Goal: Communication & Community: Ask a question

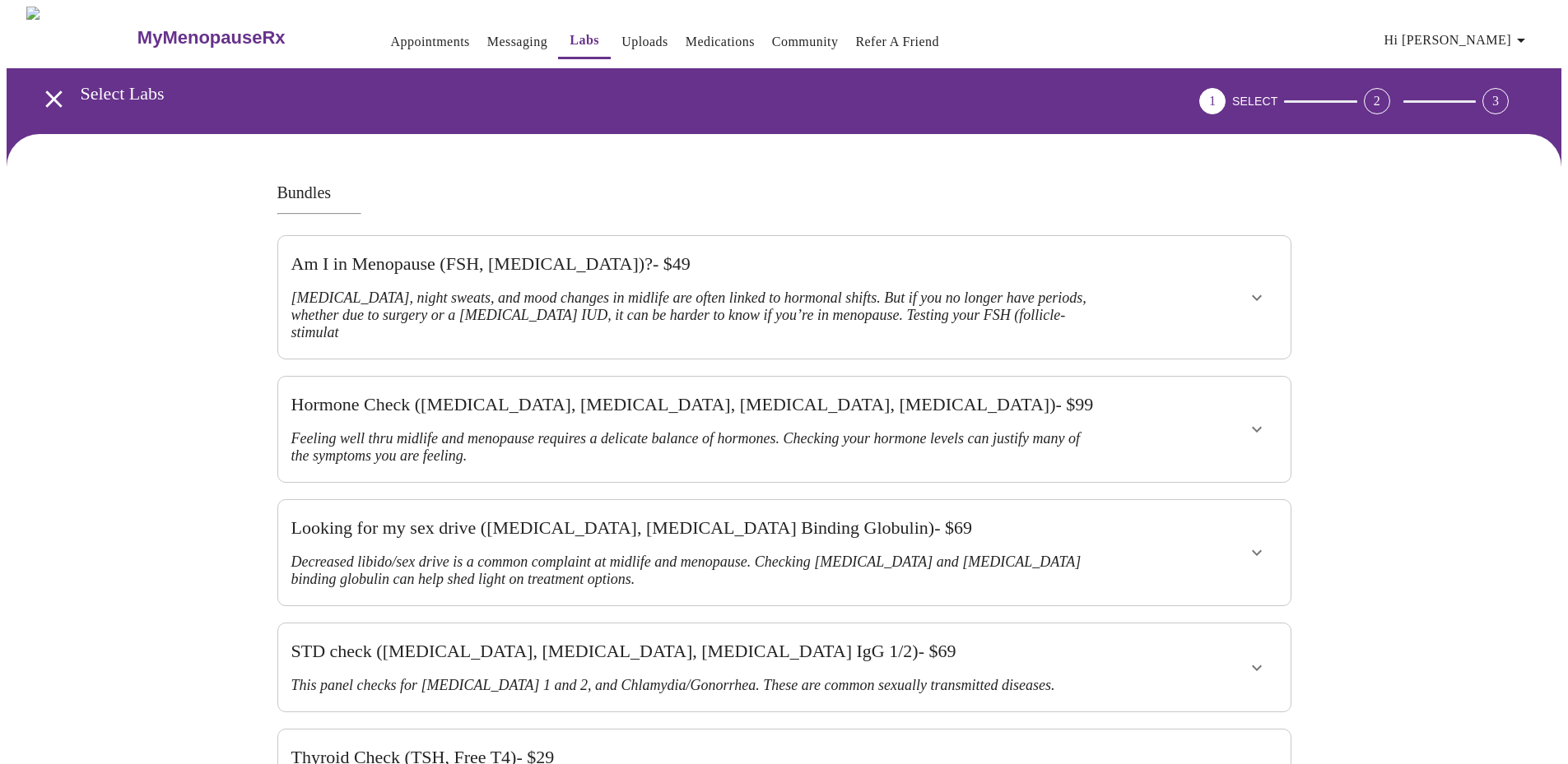
click at [1479, 39] on span "Hi [PERSON_NAME]" at bounding box center [1457, 40] width 146 height 23
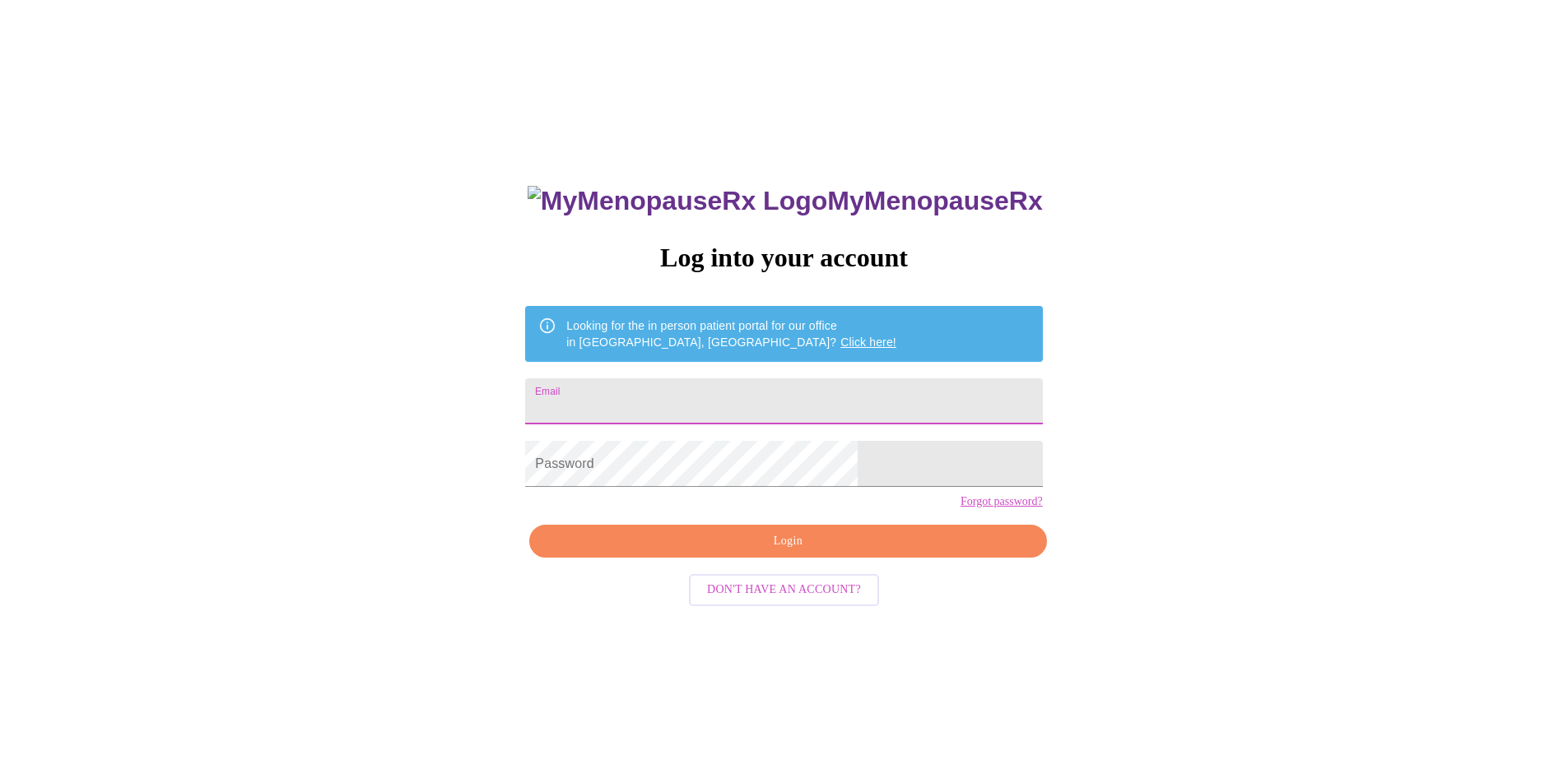
drag, startPoint x: 779, startPoint y: 404, endPoint x: 764, endPoint y: 395, distance: 17.5
click at [778, 404] on input "Email" at bounding box center [783, 401] width 517 height 46
type input "[EMAIL_ADDRESS][DOMAIN_NAME]"
click at [746, 552] on span "Login" at bounding box center [788, 542] width 479 height 21
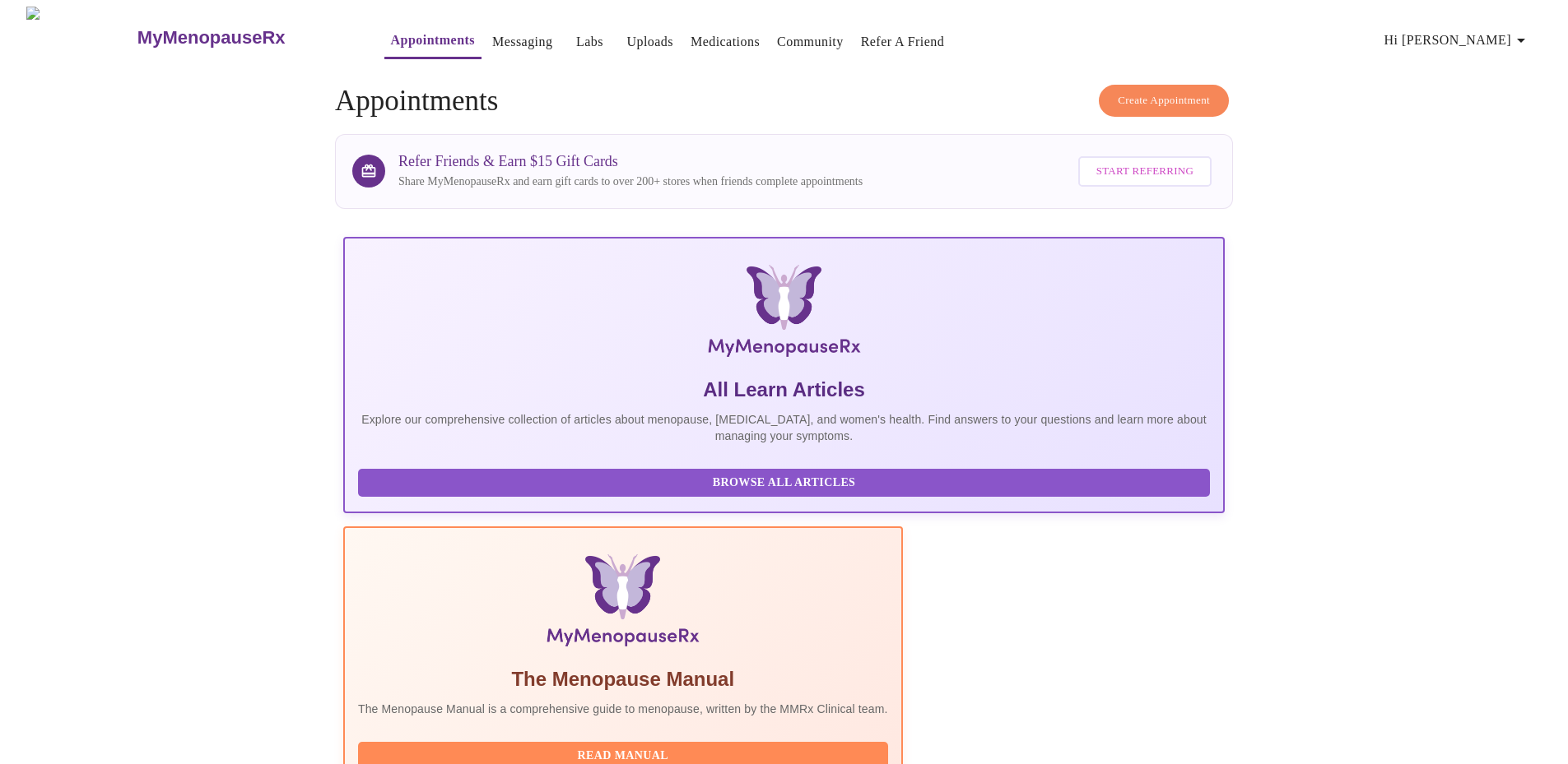
click at [626, 35] on link "Uploads" at bounding box center [649, 42] width 47 height 23
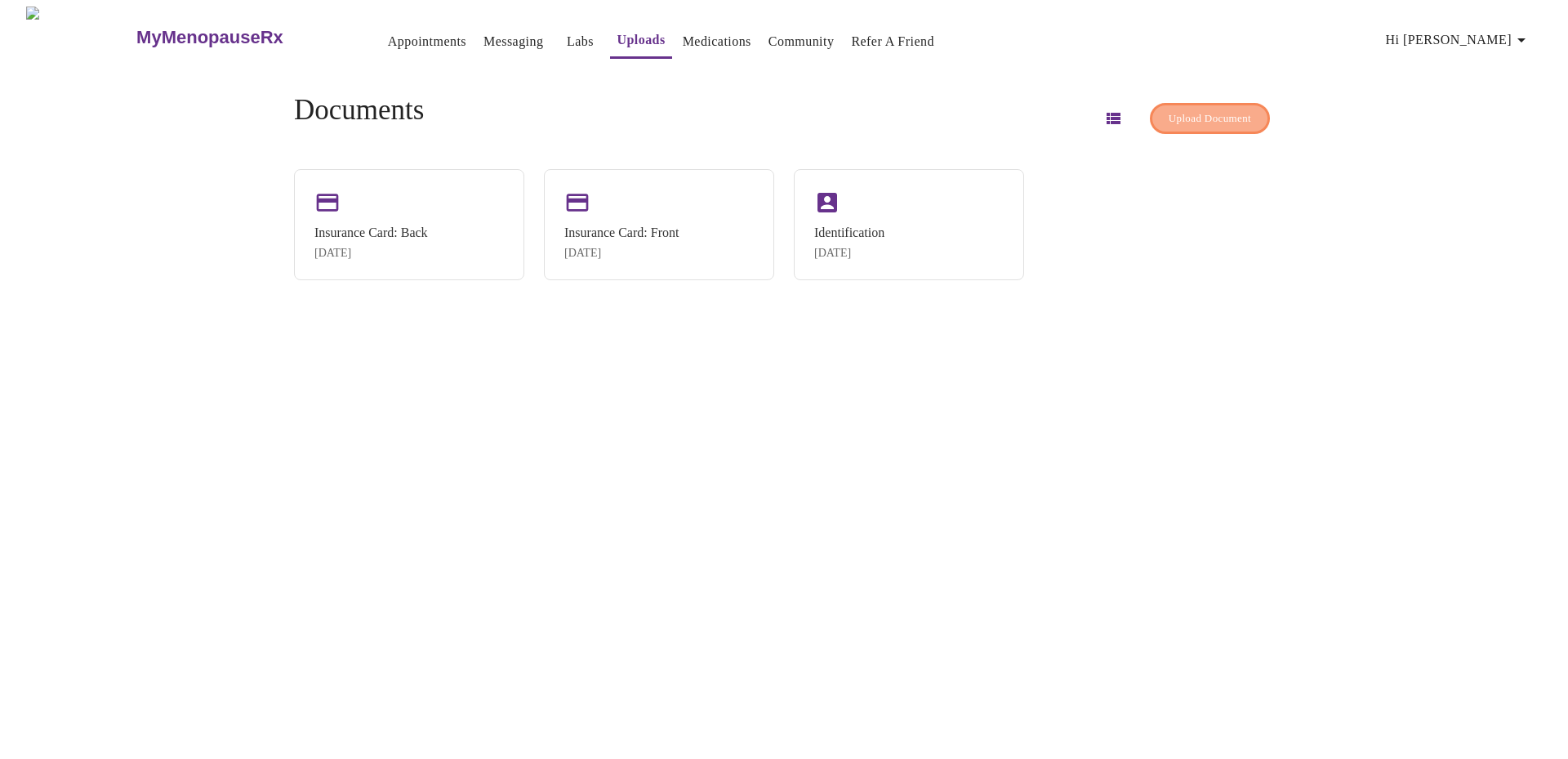
click at [1190, 110] on span "Upload Document" at bounding box center [1210, 118] width 83 height 19
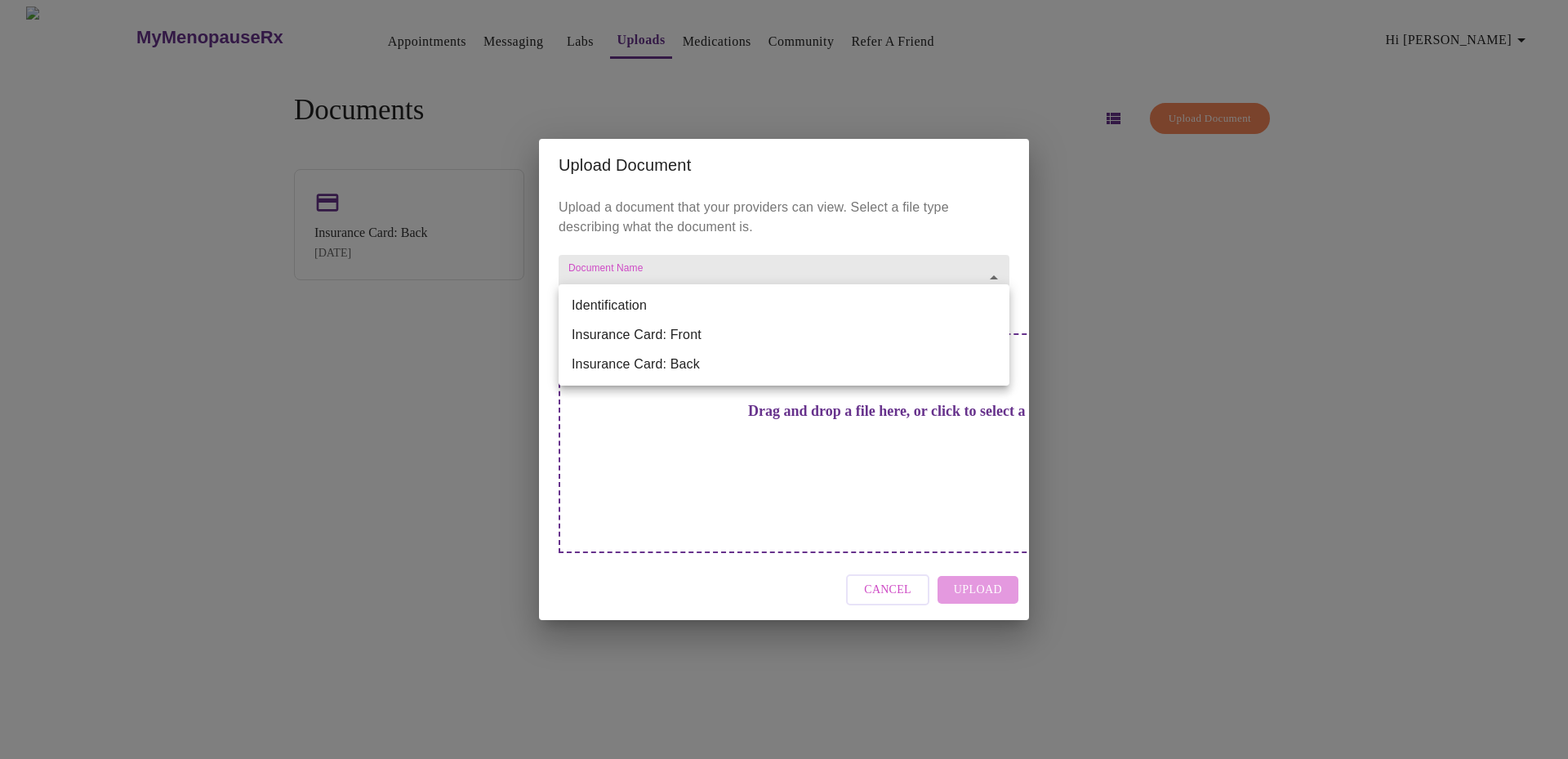
click at [779, 304] on body "MyMenopauseRx Appointments Messaging Labs Uploads Medications Community Refer a…" at bounding box center [784, 386] width 1556 height 759
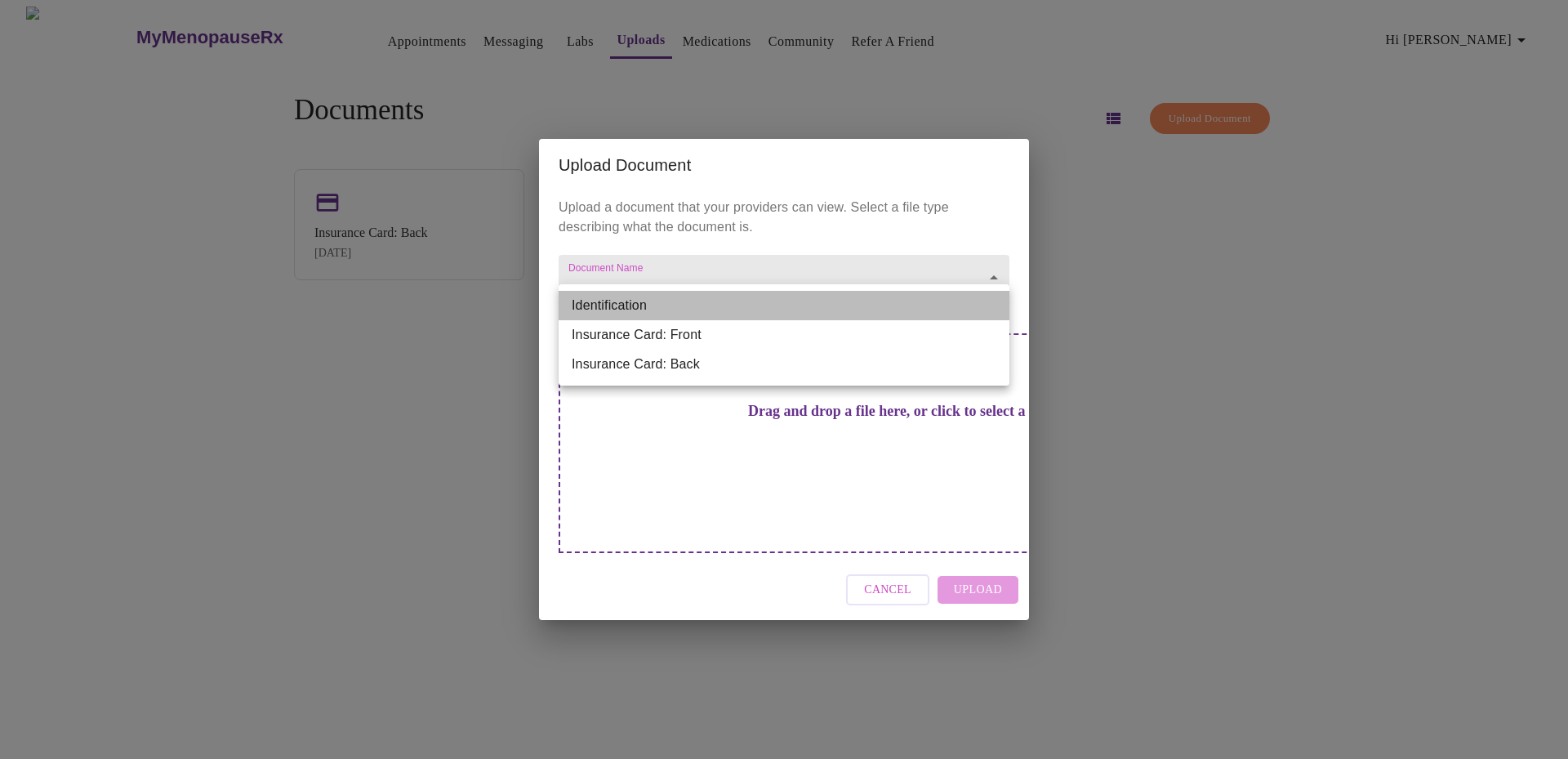
click at [774, 304] on li "Identification" at bounding box center [784, 306] width 451 height 29
type input "Identification"
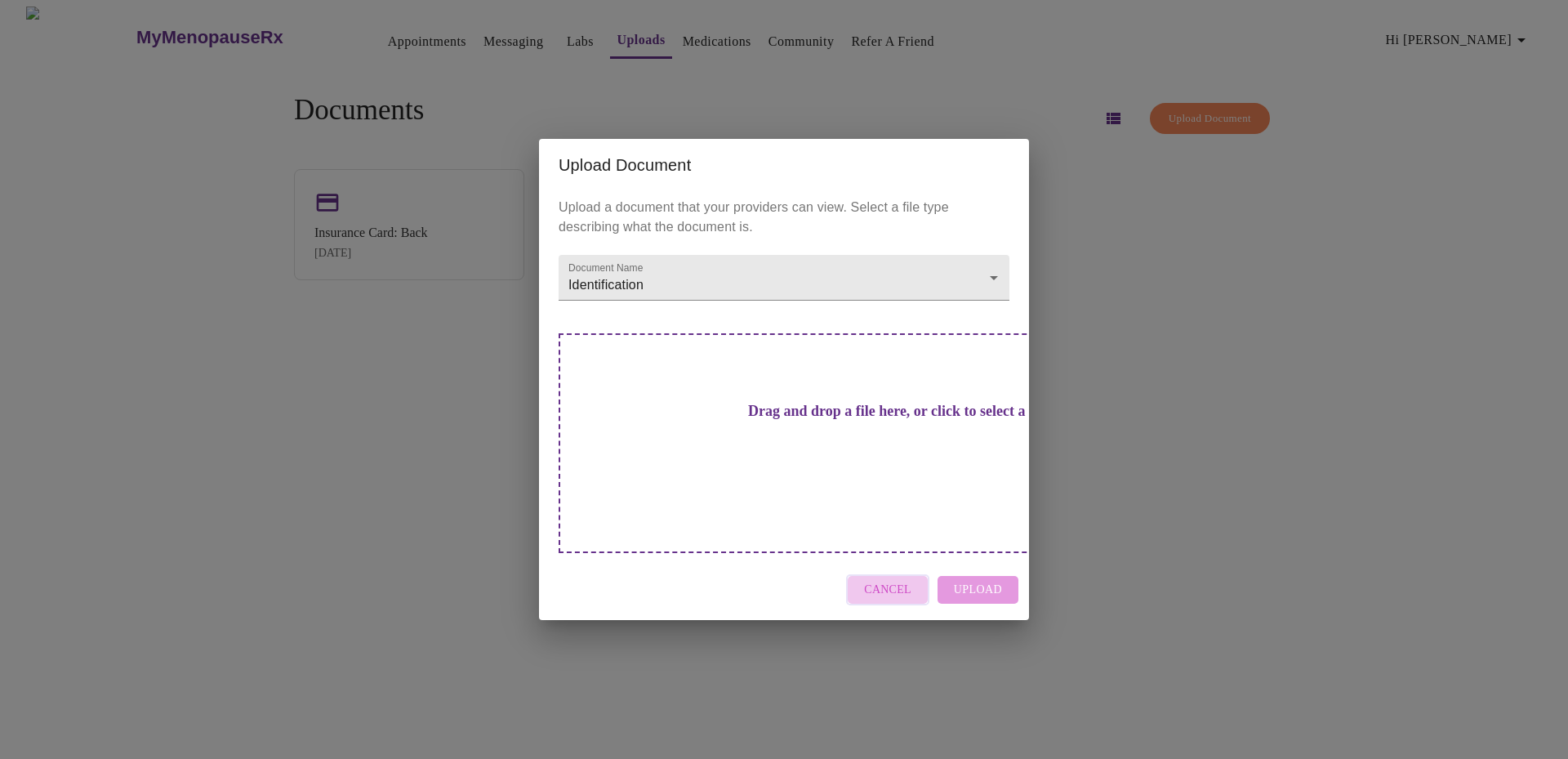
click at [900, 580] on span "Cancel" at bounding box center [888, 590] width 47 height 20
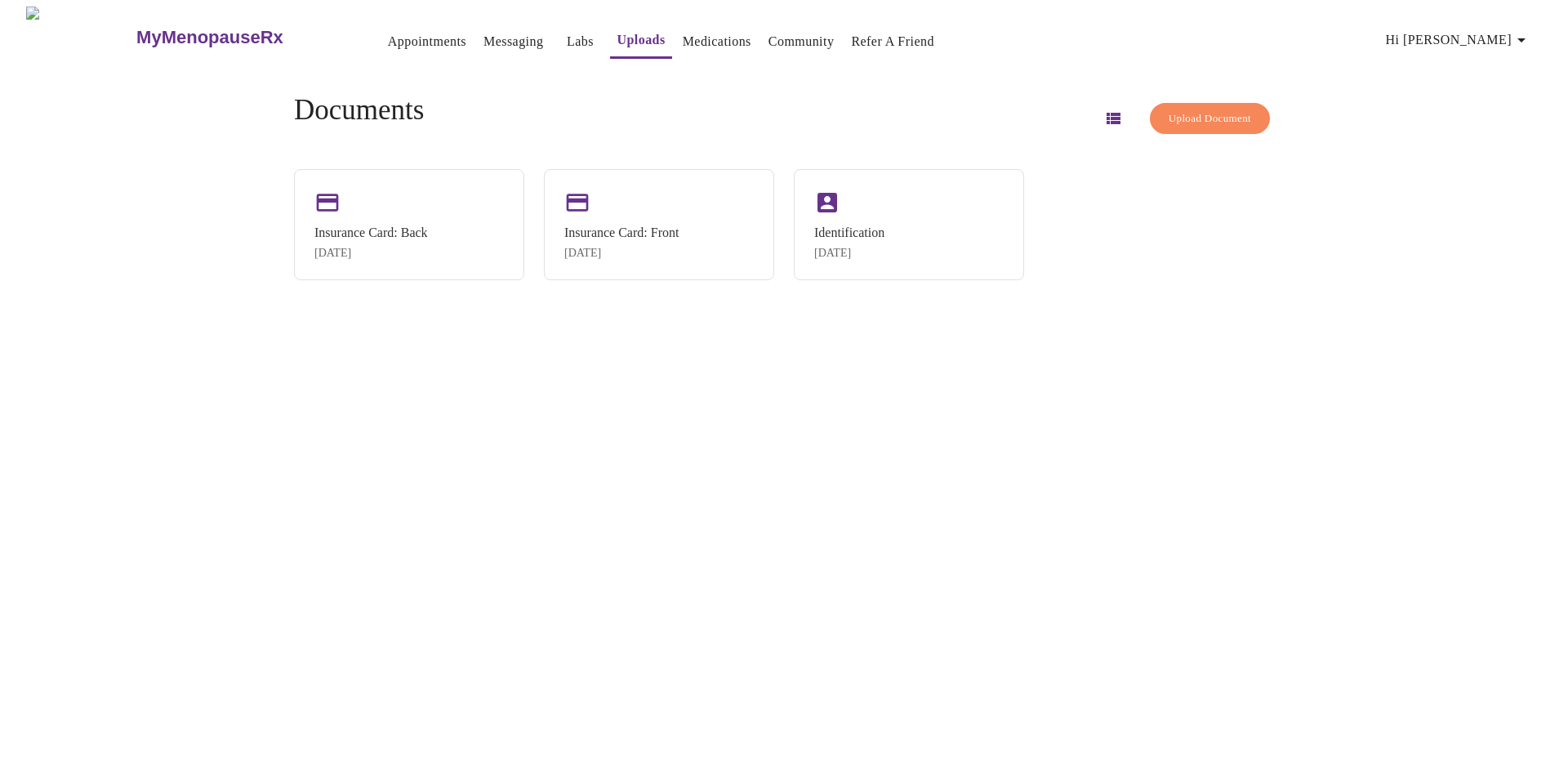
click at [694, 45] on link "Medications" at bounding box center [717, 42] width 69 height 23
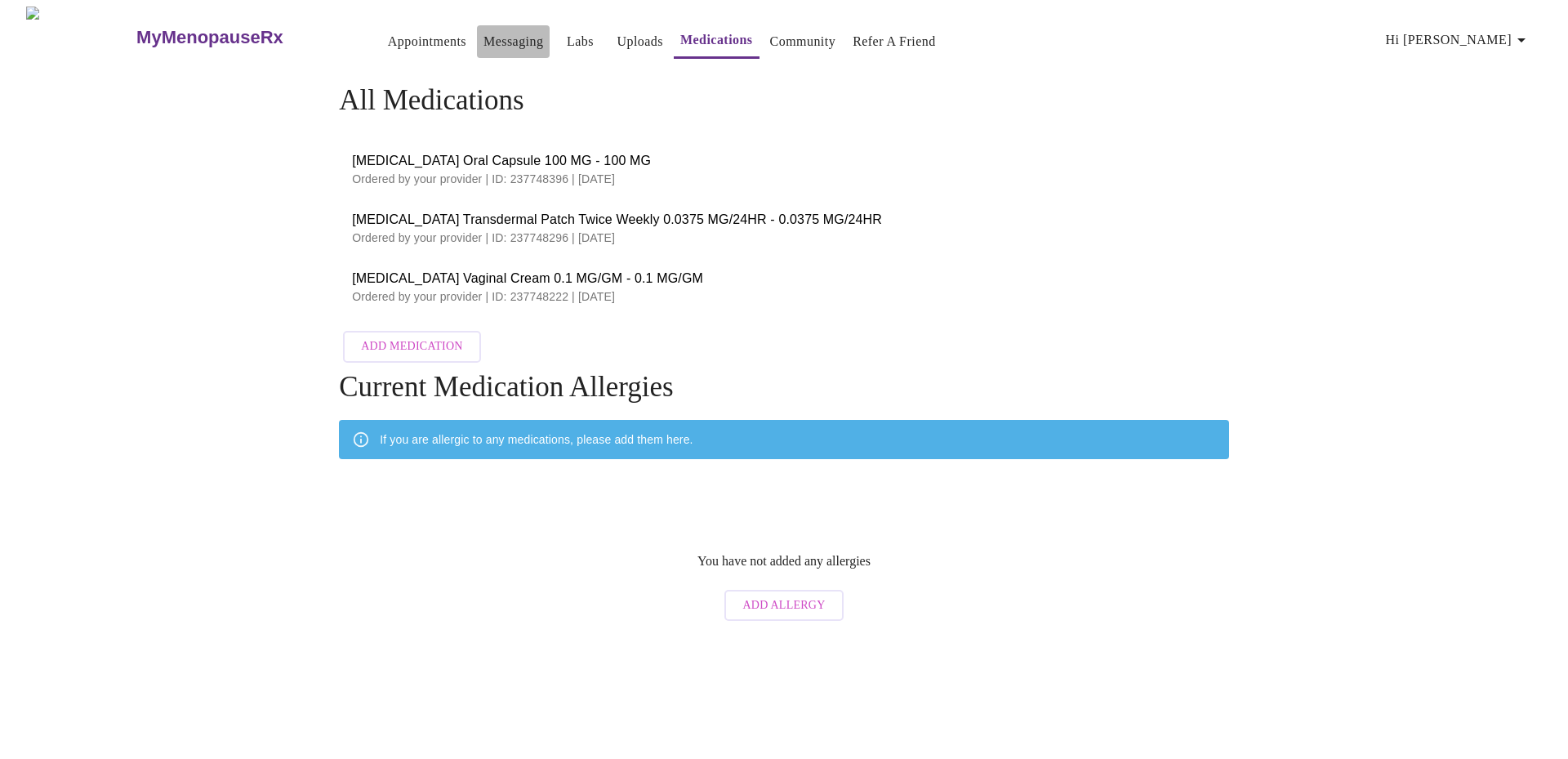
click at [483, 35] on link "Messaging" at bounding box center [513, 42] width 60 height 23
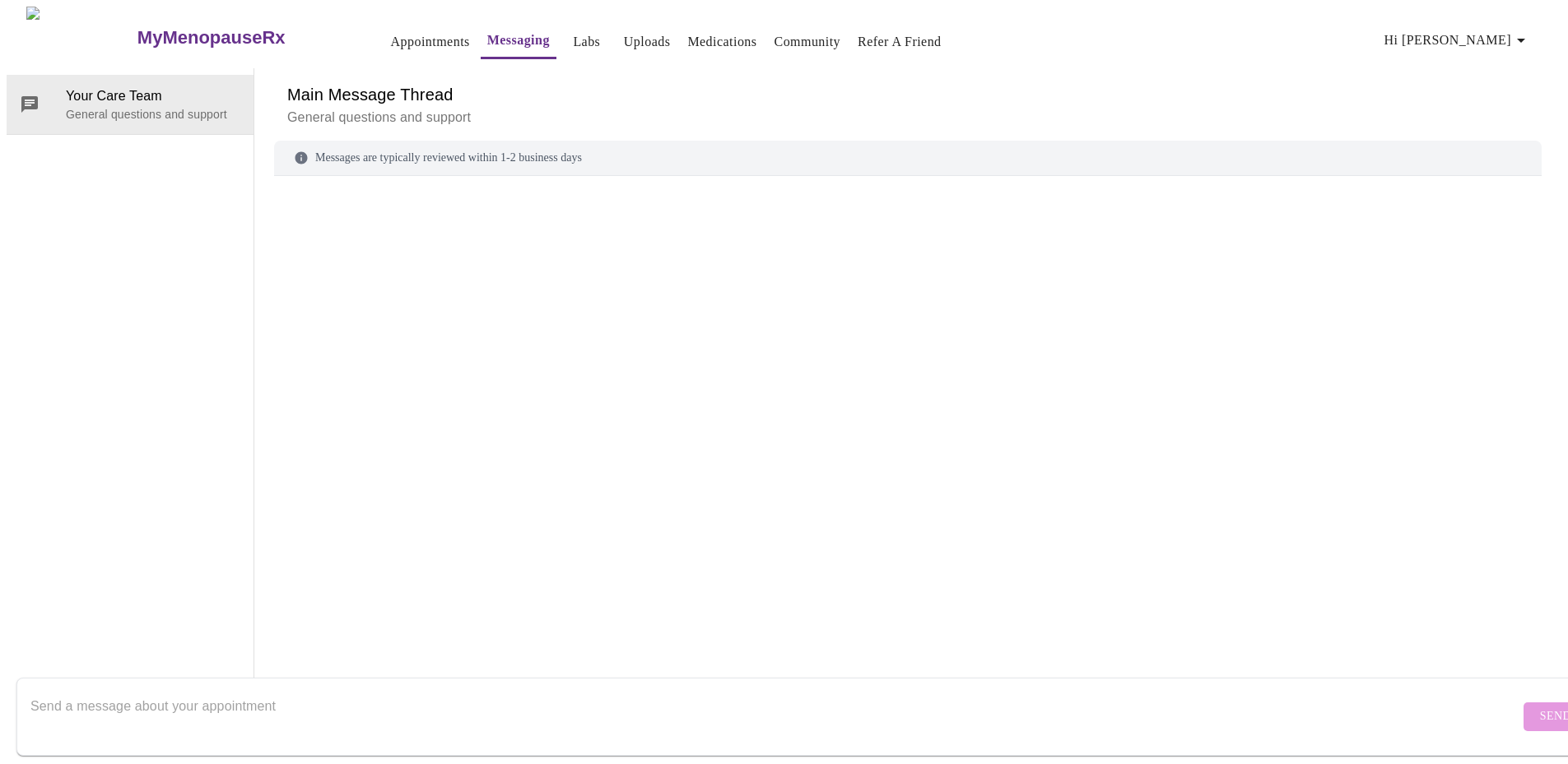
click at [537, 42] on div "MyMenopauseRx Appointments Messaging Labs Uploads Medications Community Refer a…" at bounding box center [783, 352] width 1555 height 692
click at [573, 38] on link "Labs" at bounding box center [587, 42] width 27 height 23
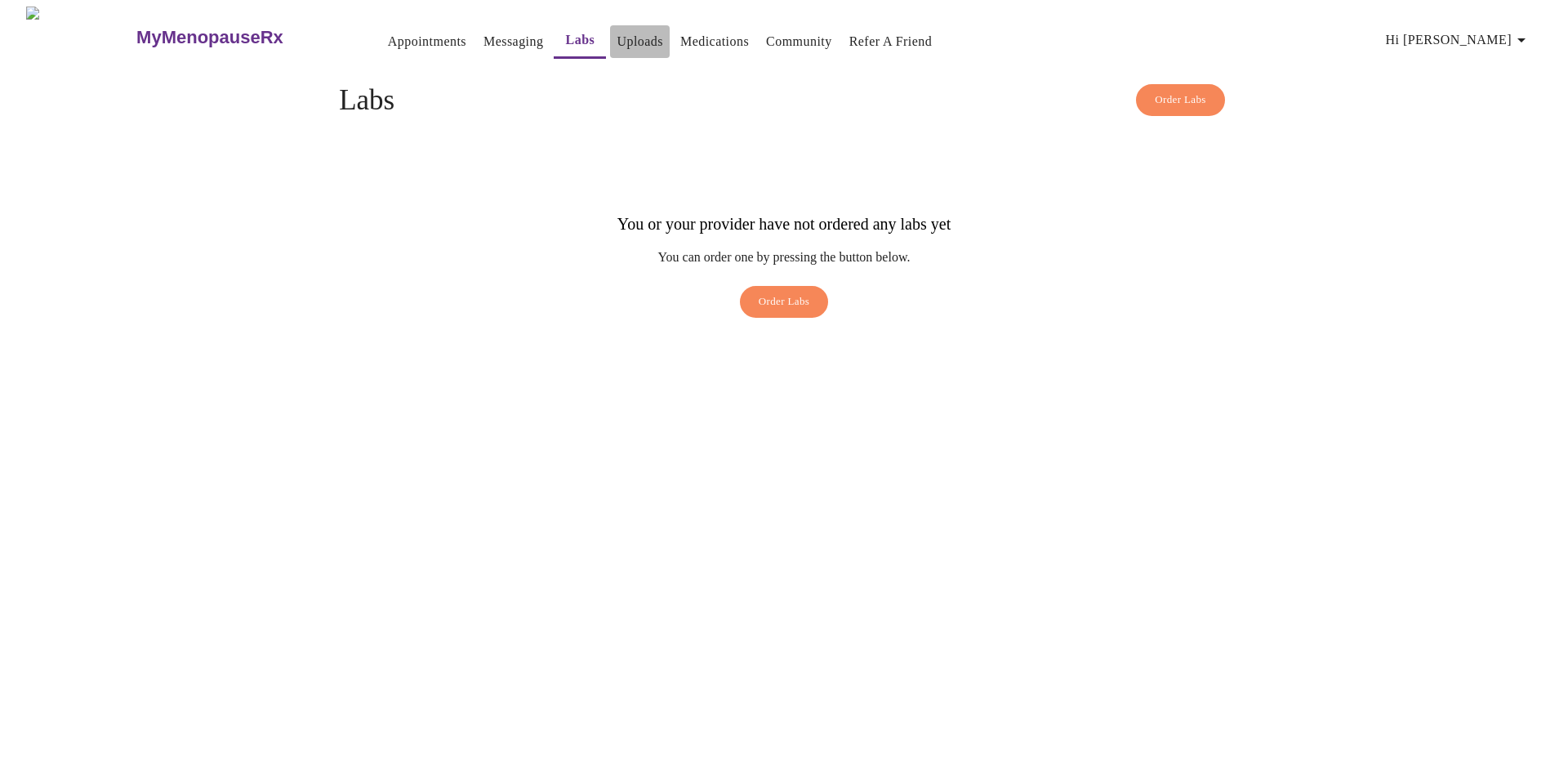
click at [617, 38] on link "Uploads" at bounding box center [640, 42] width 46 height 23
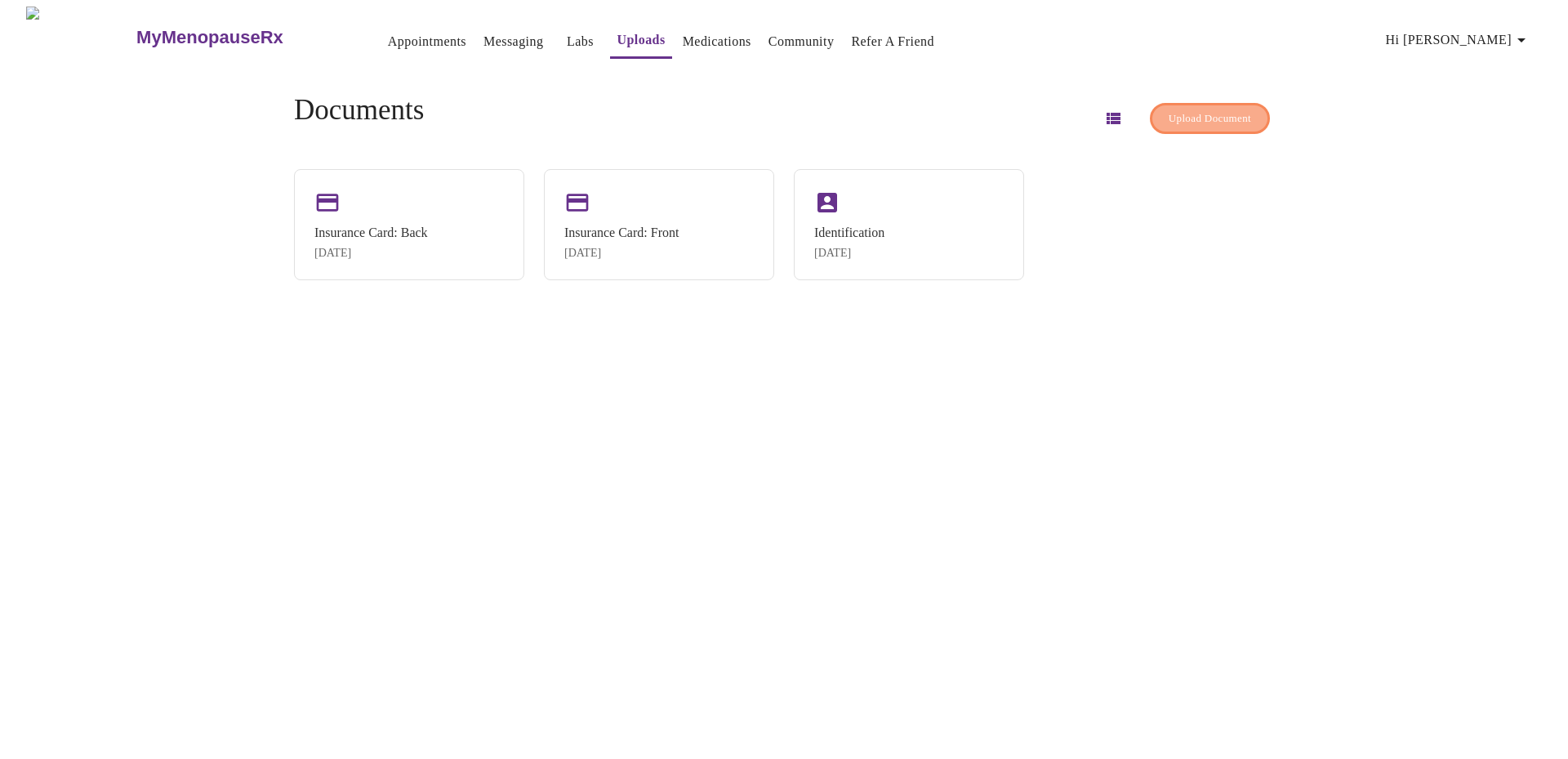
click at [1169, 113] on span "Upload Document" at bounding box center [1210, 118] width 83 height 19
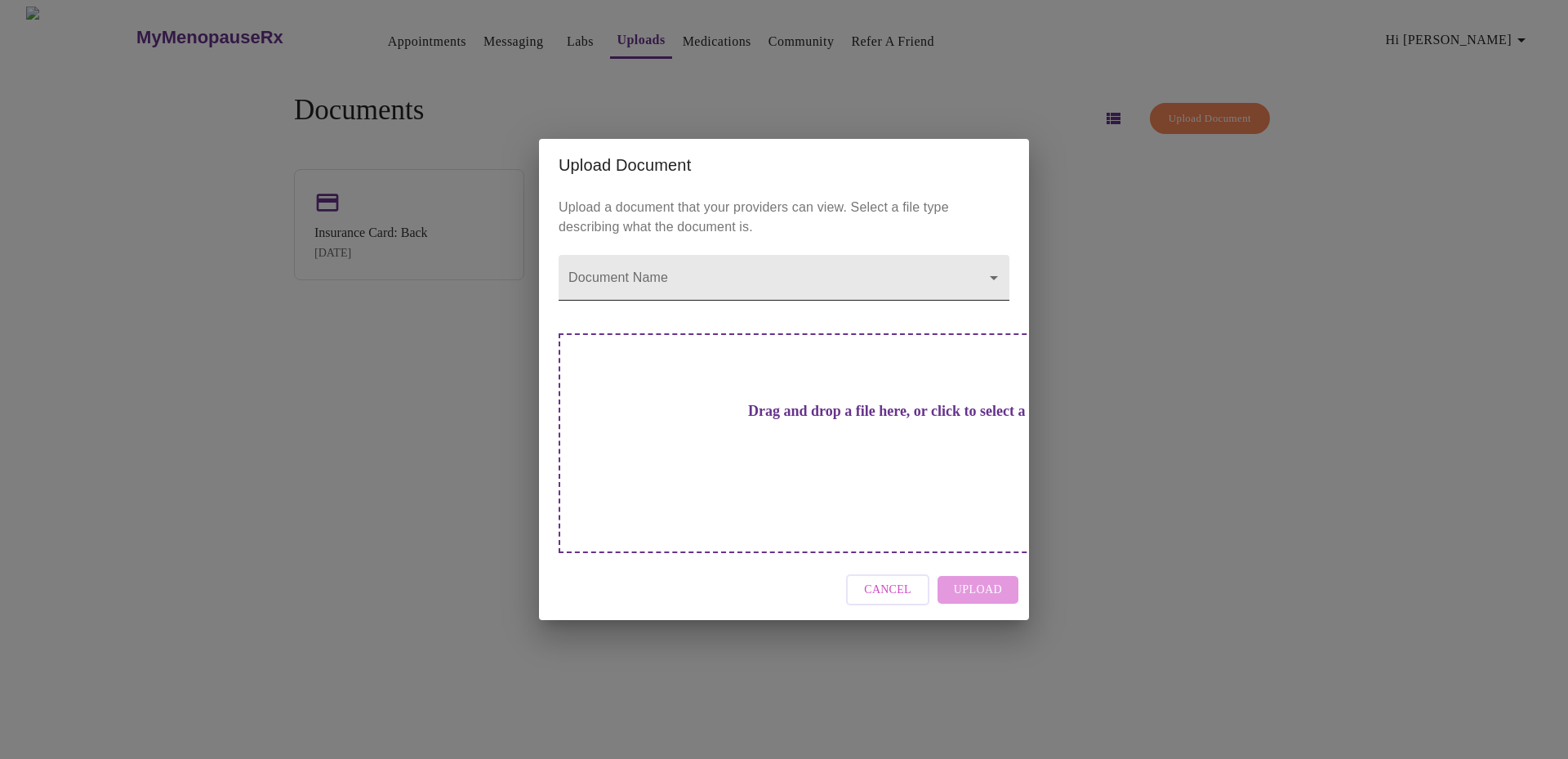
click at [686, 314] on body "MyMenopauseRx Appointments Messaging Labs Uploads Medications Community Refer a…" at bounding box center [784, 386] width 1556 height 759
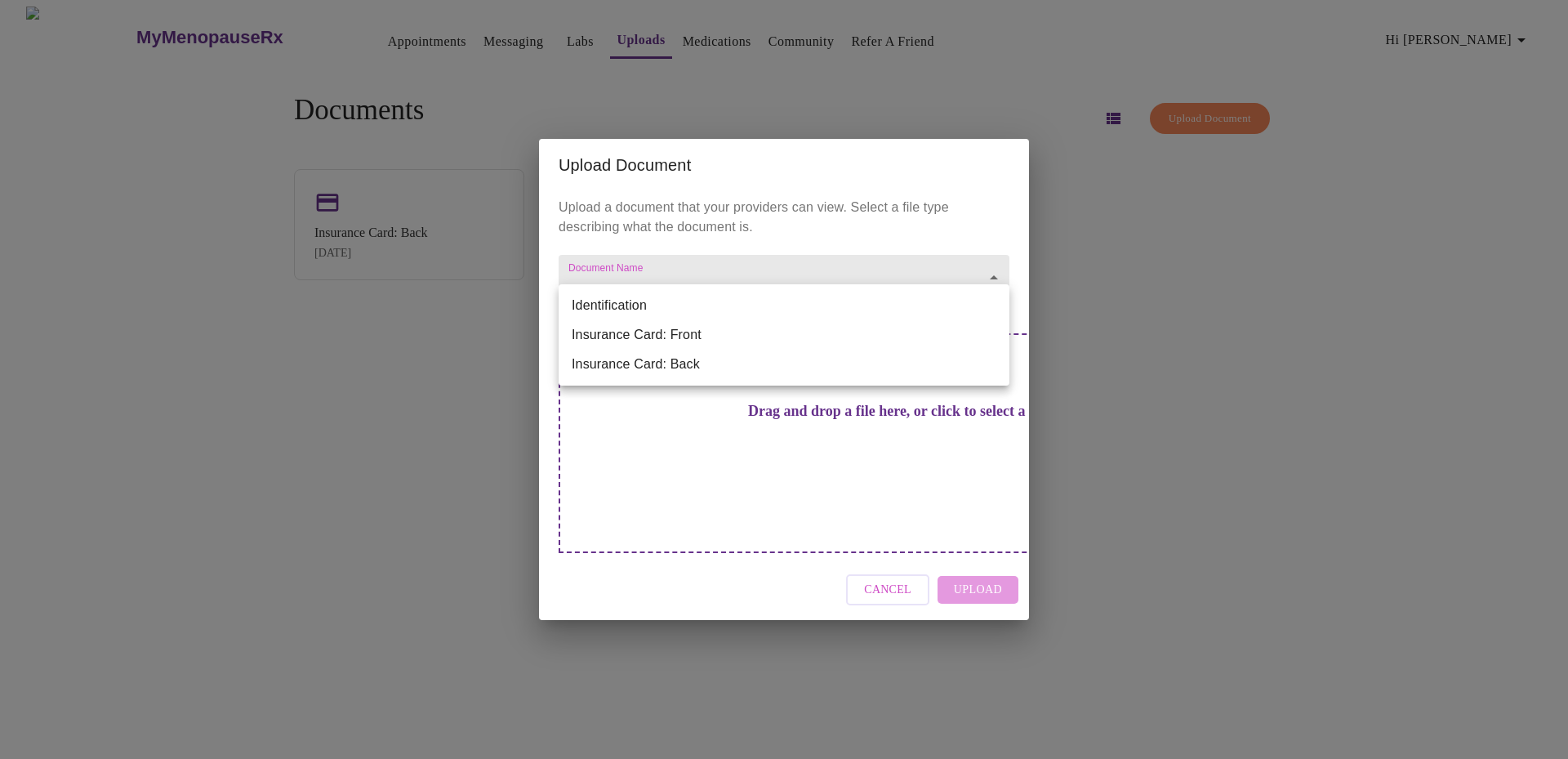
click at [685, 309] on li "Identification" at bounding box center [784, 306] width 451 height 29
type input "Identification"
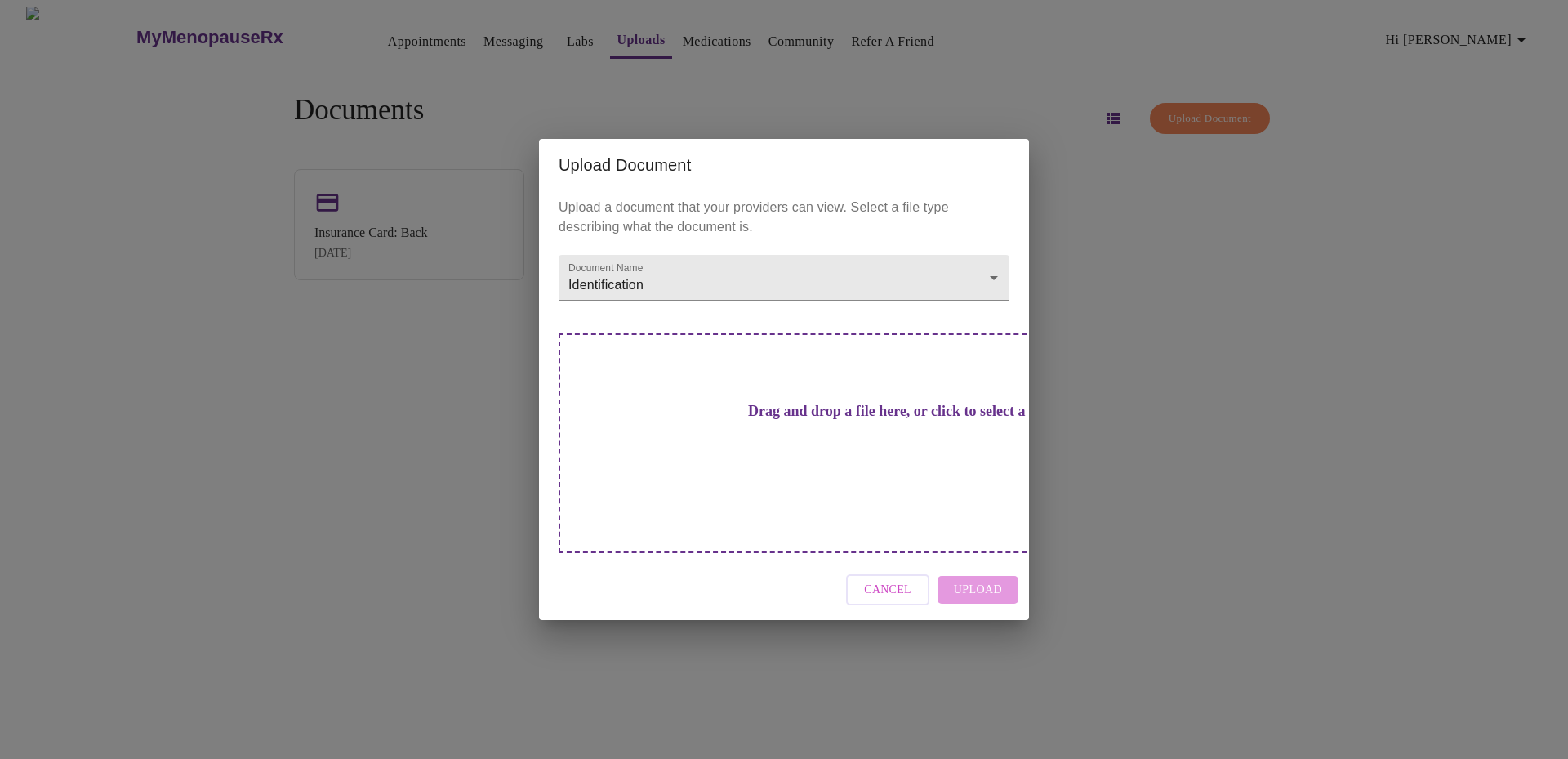
click at [812, 420] on h3 "Drag and drop a file here, or click to select a file" at bounding box center [898, 411] width 451 height 17
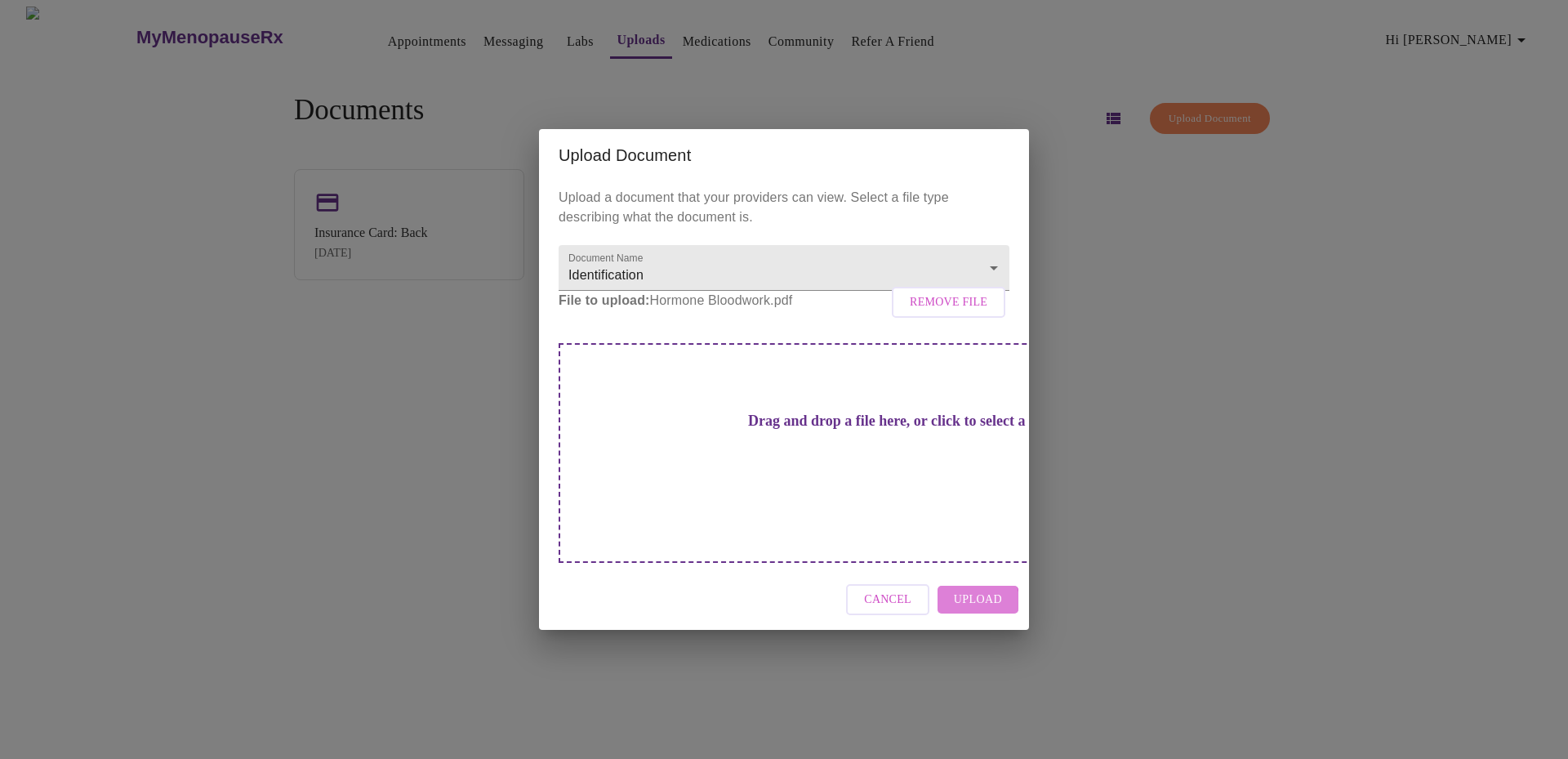
click at [974, 590] on span "Upload" at bounding box center [979, 600] width 48 height 20
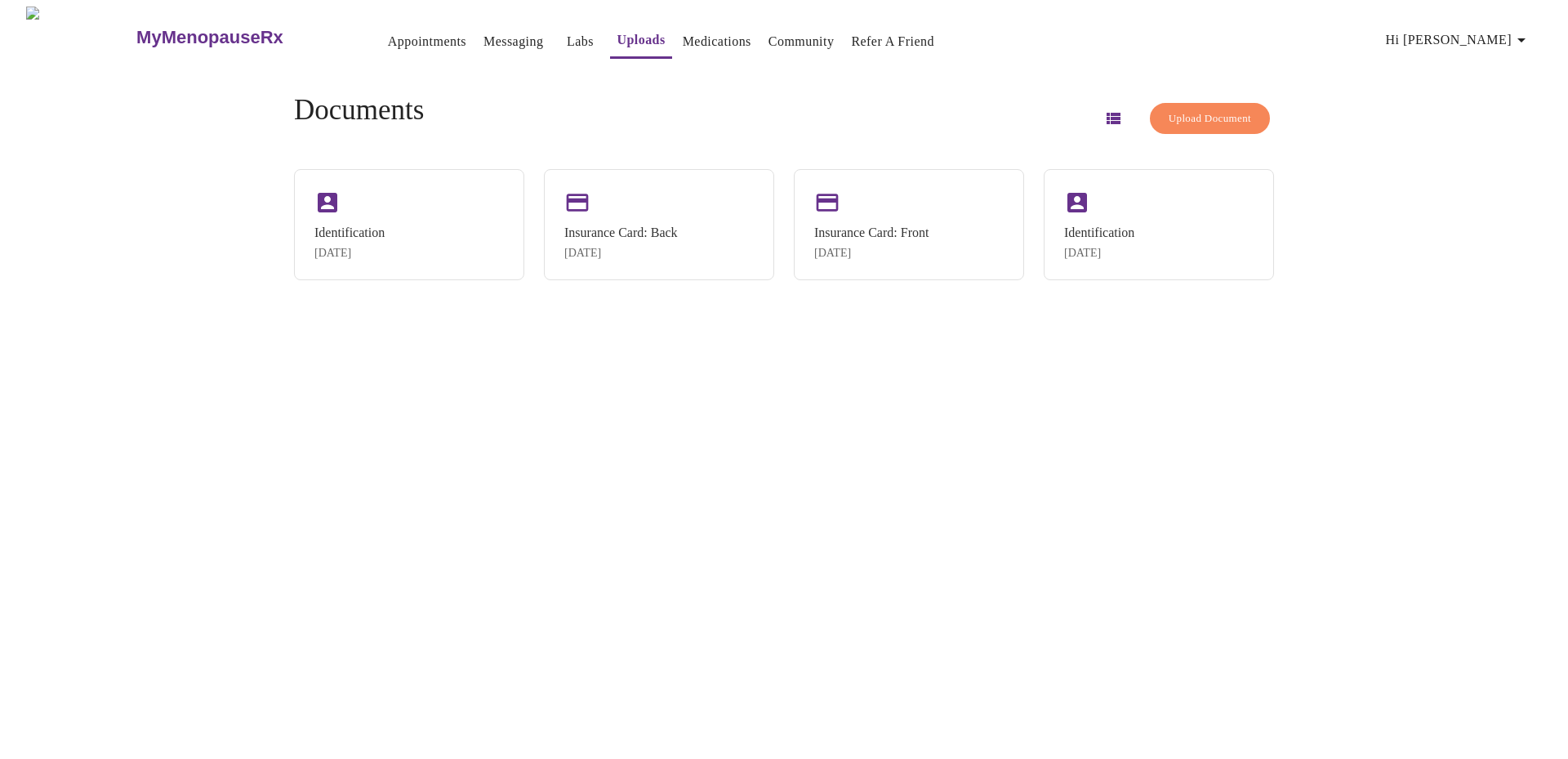
click at [1495, 35] on span "Hi [PERSON_NAME]" at bounding box center [1458, 40] width 145 height 23
click at [1441, 520] on div at bounding box center [784, 380] width 1568 height 759
click at [705, 42] on link "Medications" at bounding box center [717, 42] width 69 height 23
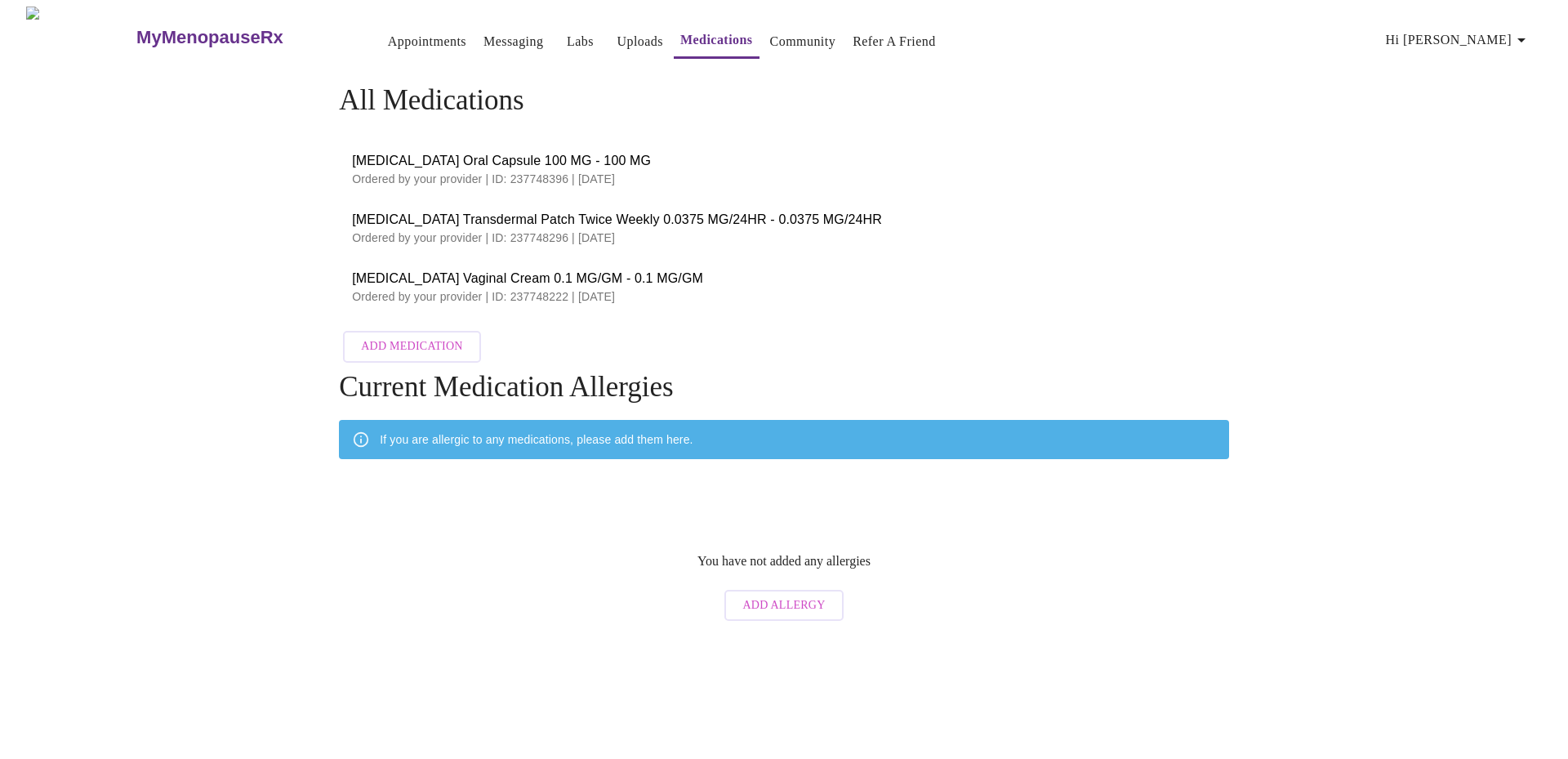
click at [773, 37] on link "Community" at bounding box center [803, 42] width 66 height 23
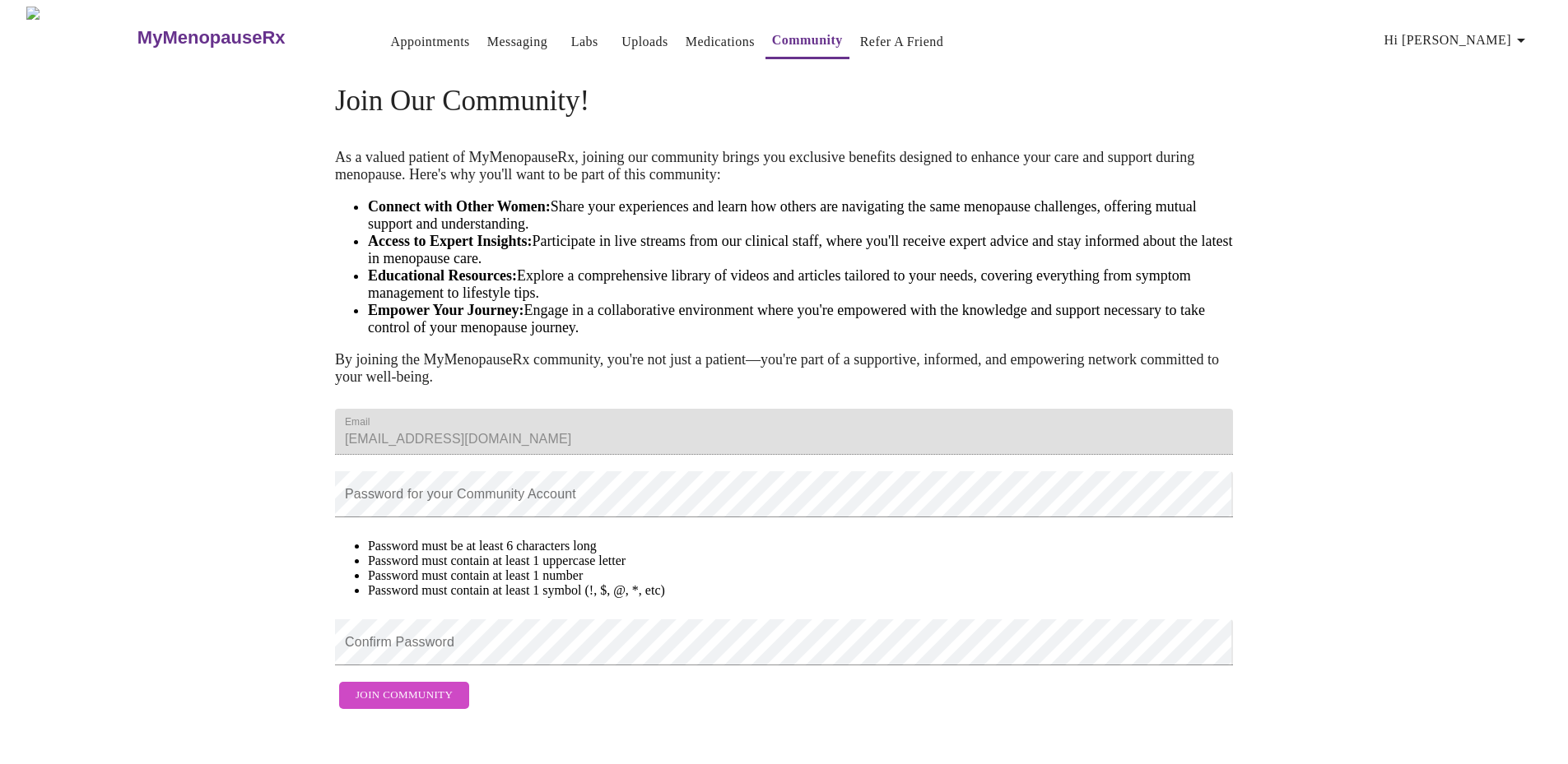
click at [860, 40] on link "Refer a Friend" at bounding box center [902, 42] width 84 height 23
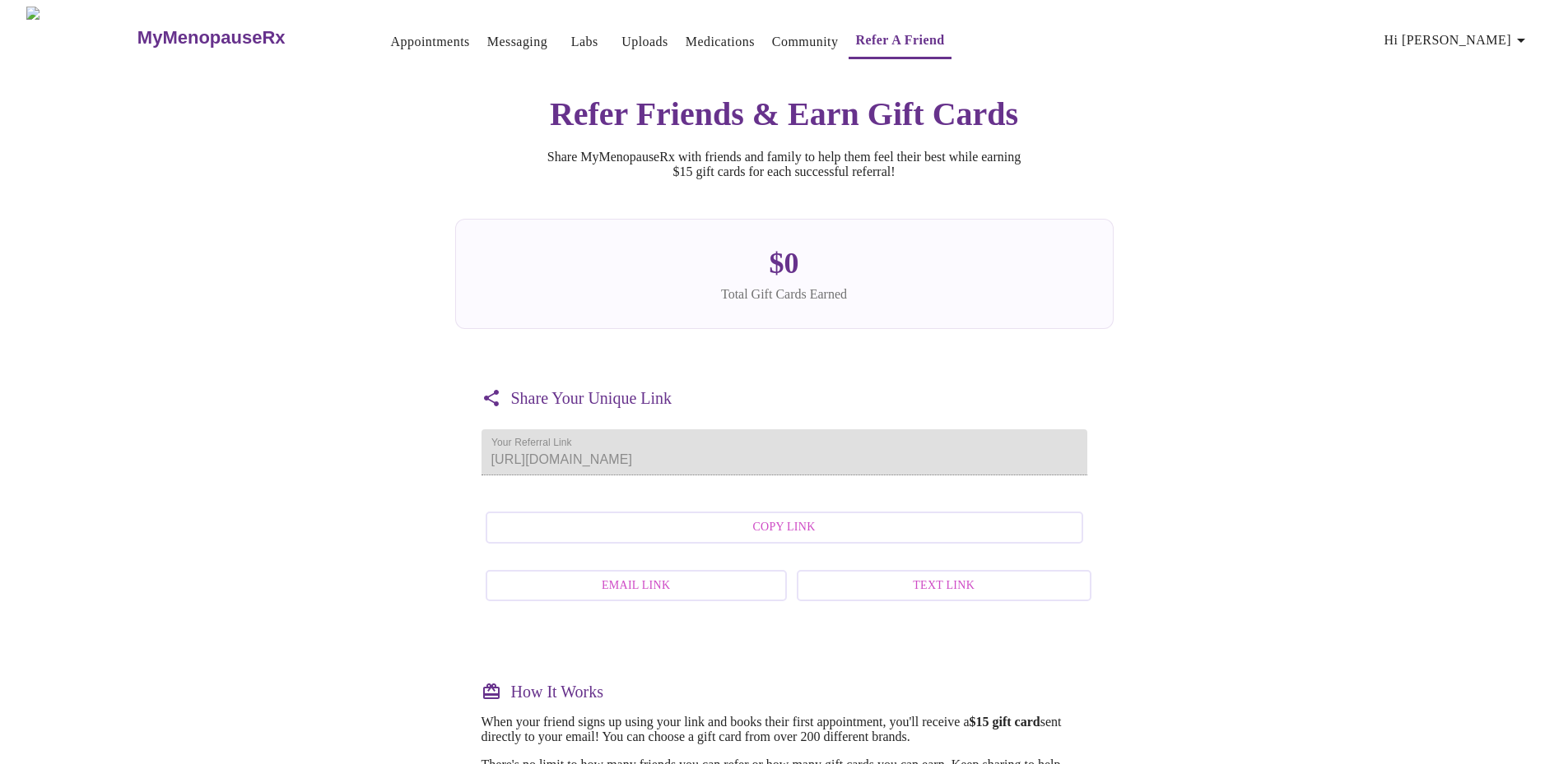
click at [694, 35] on link "Medications" at bounding box center [719, 42] width 69 height 23
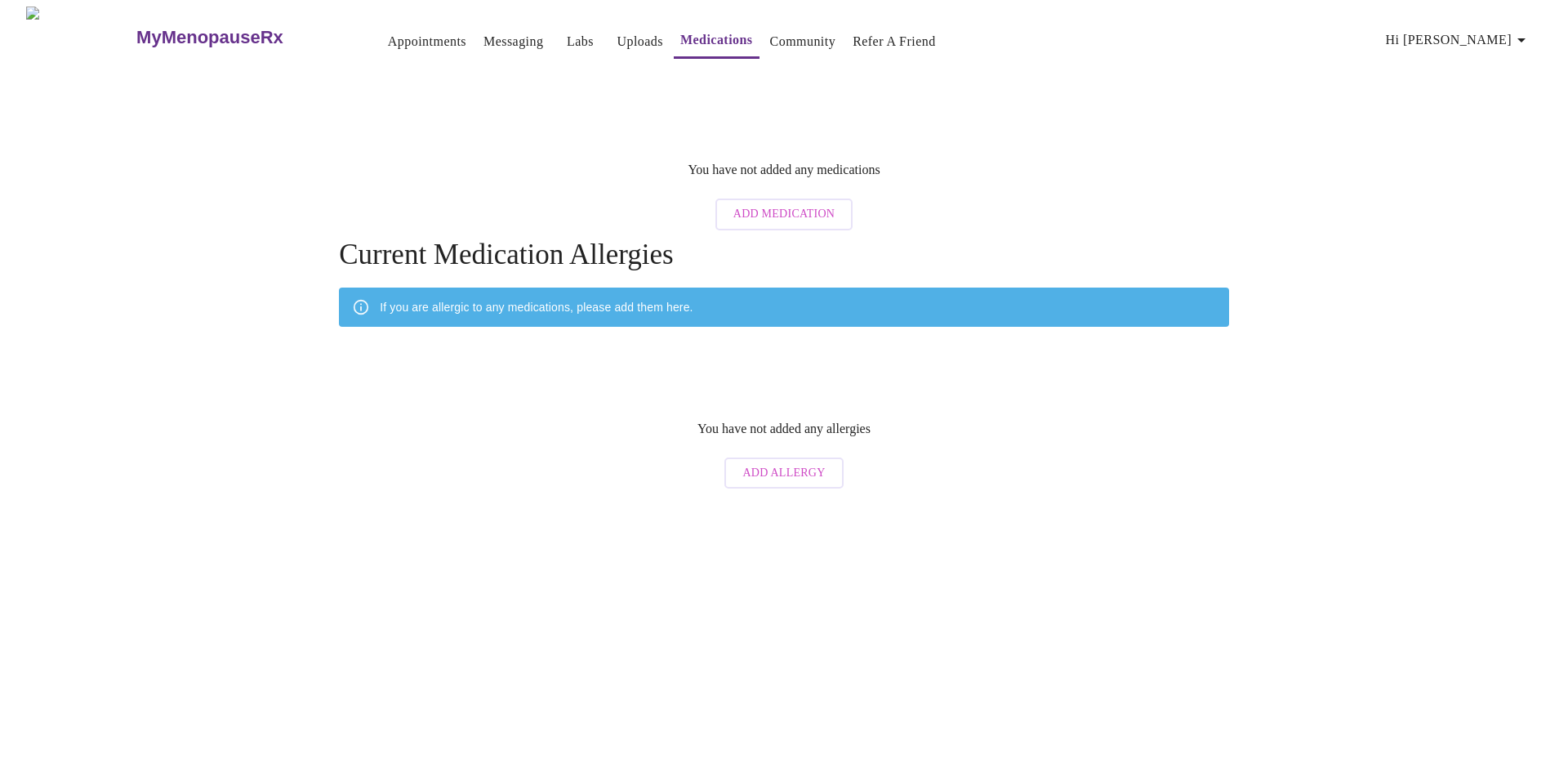
click at [617, 34] on link "Uploads" at bounding box center [640, 42] width 46 height 23
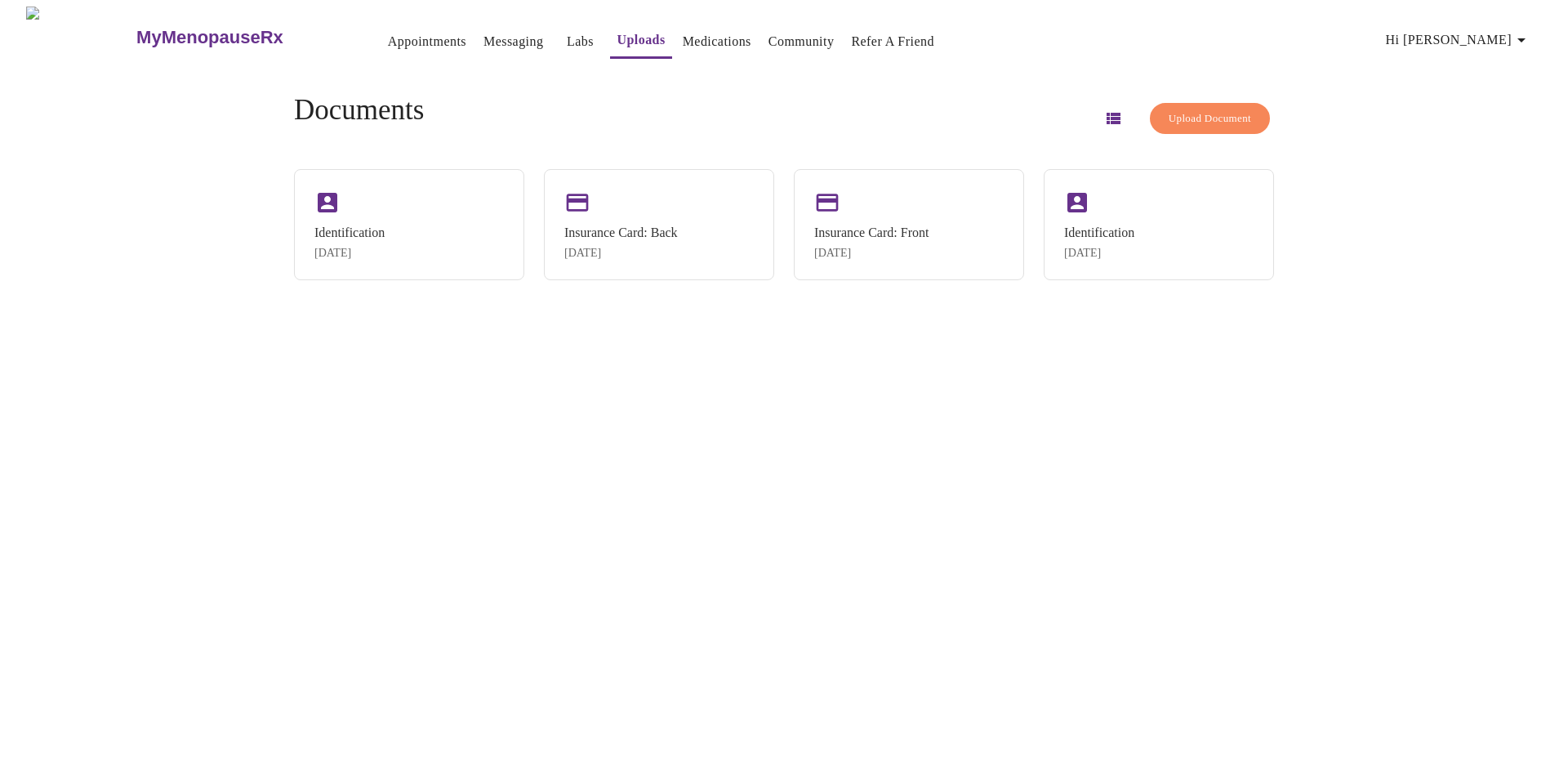
click at [567, 35] on link "Labs" at bounding box center [581, 42] width 27 height 23
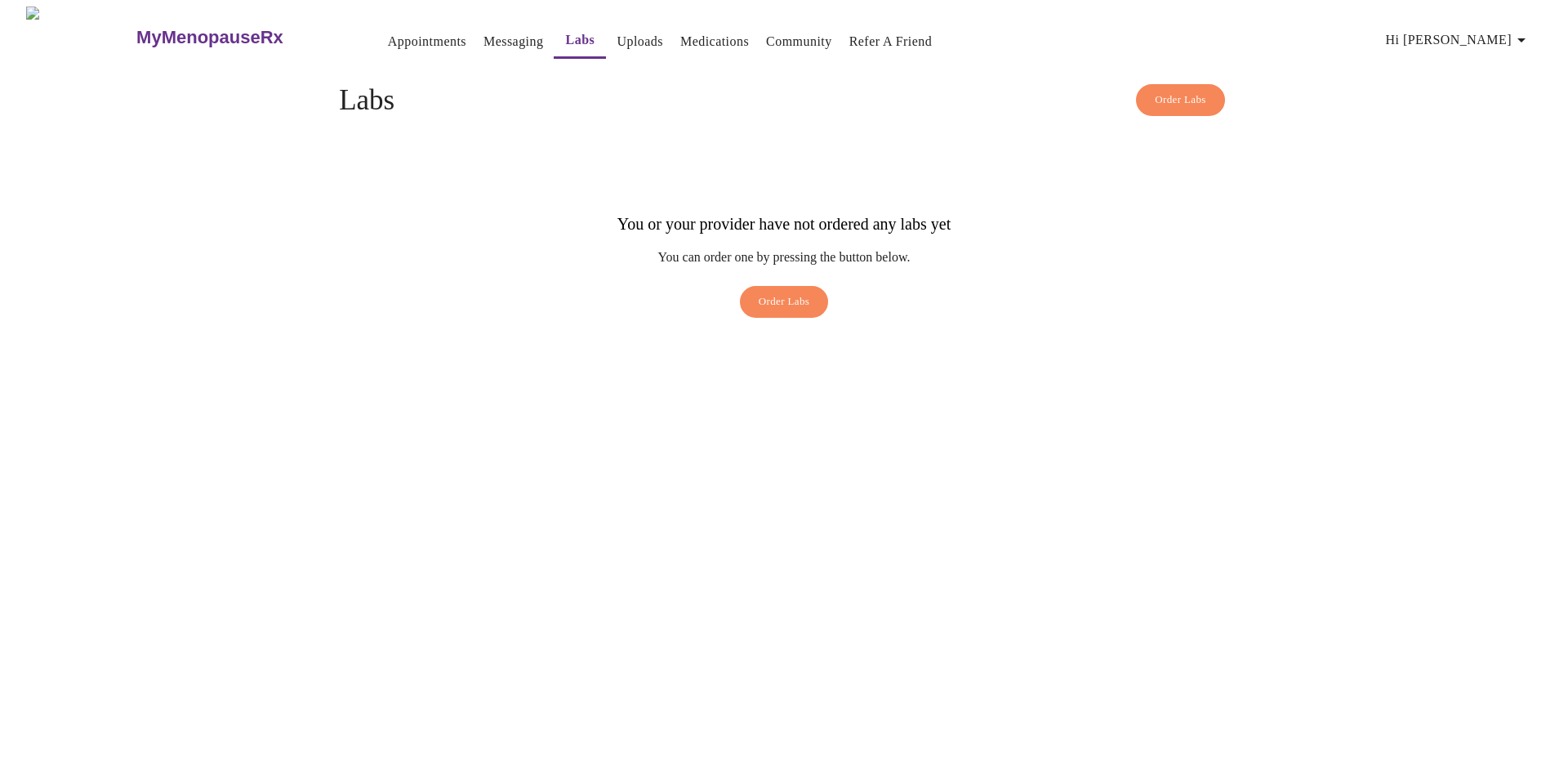
click at [388, 38] on link "Appointments" at bounding box center [427, 42] width 78 height 23
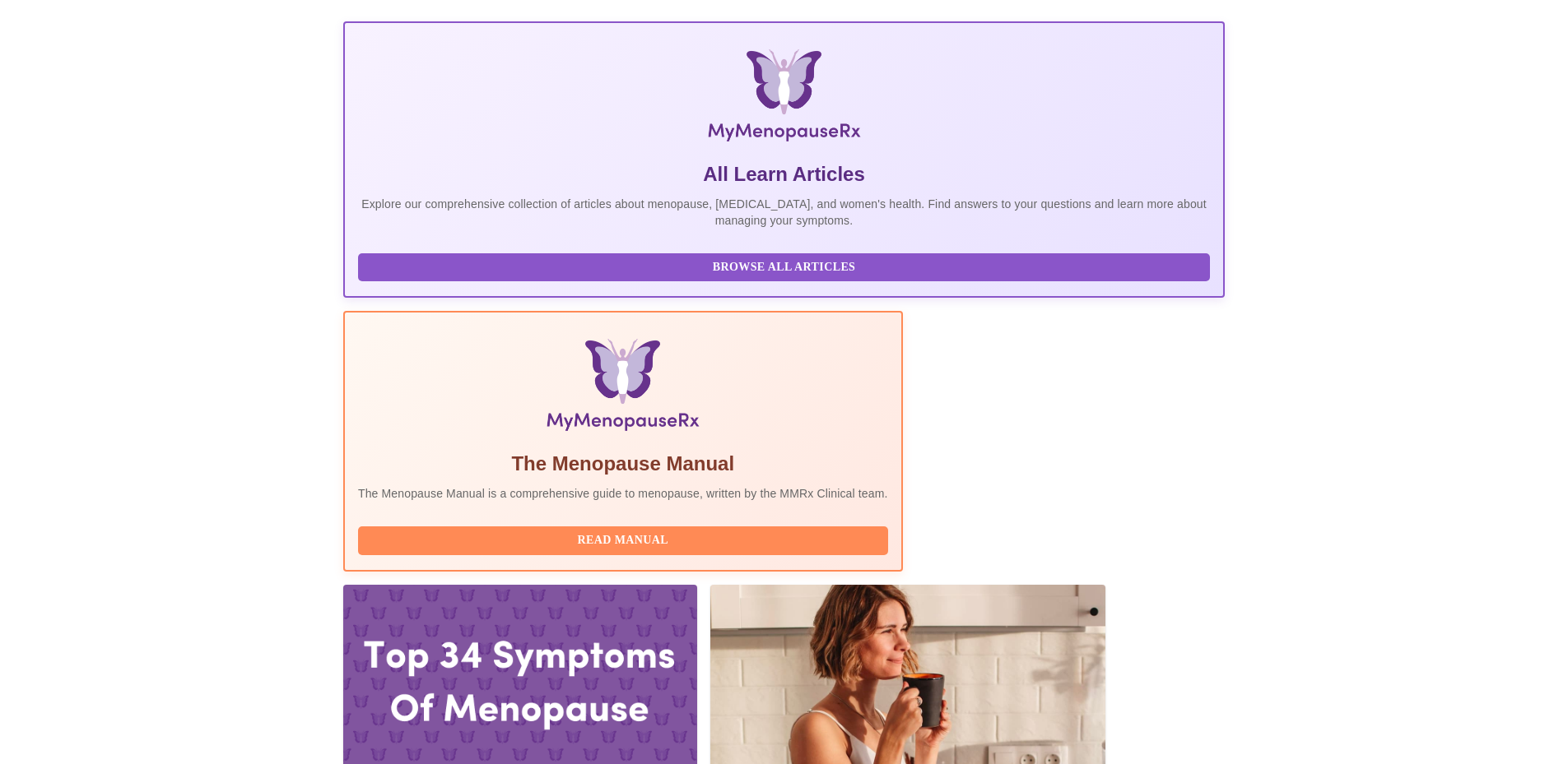
scroll to position [323, 0]
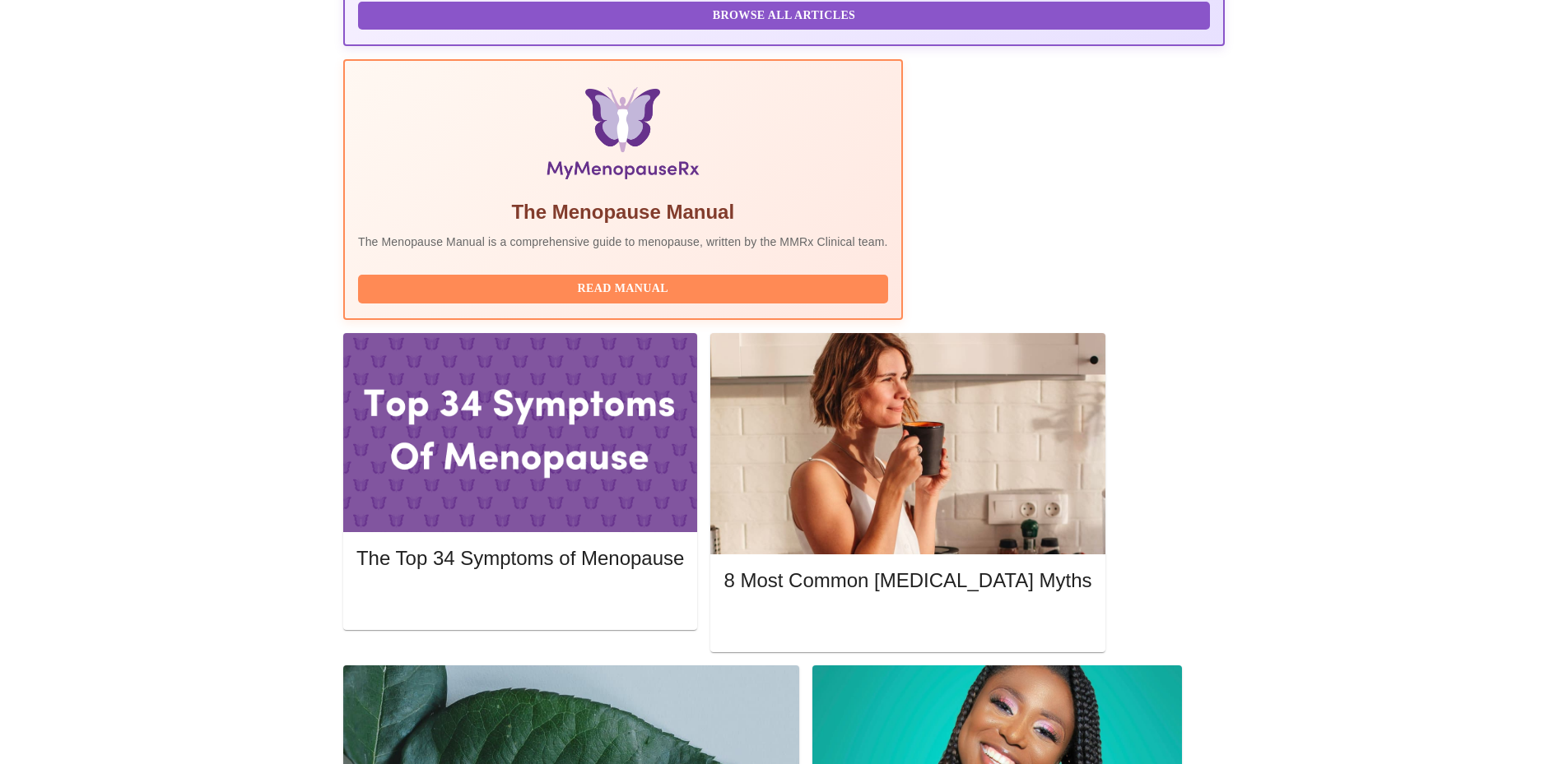
scroll to position [470, 0]
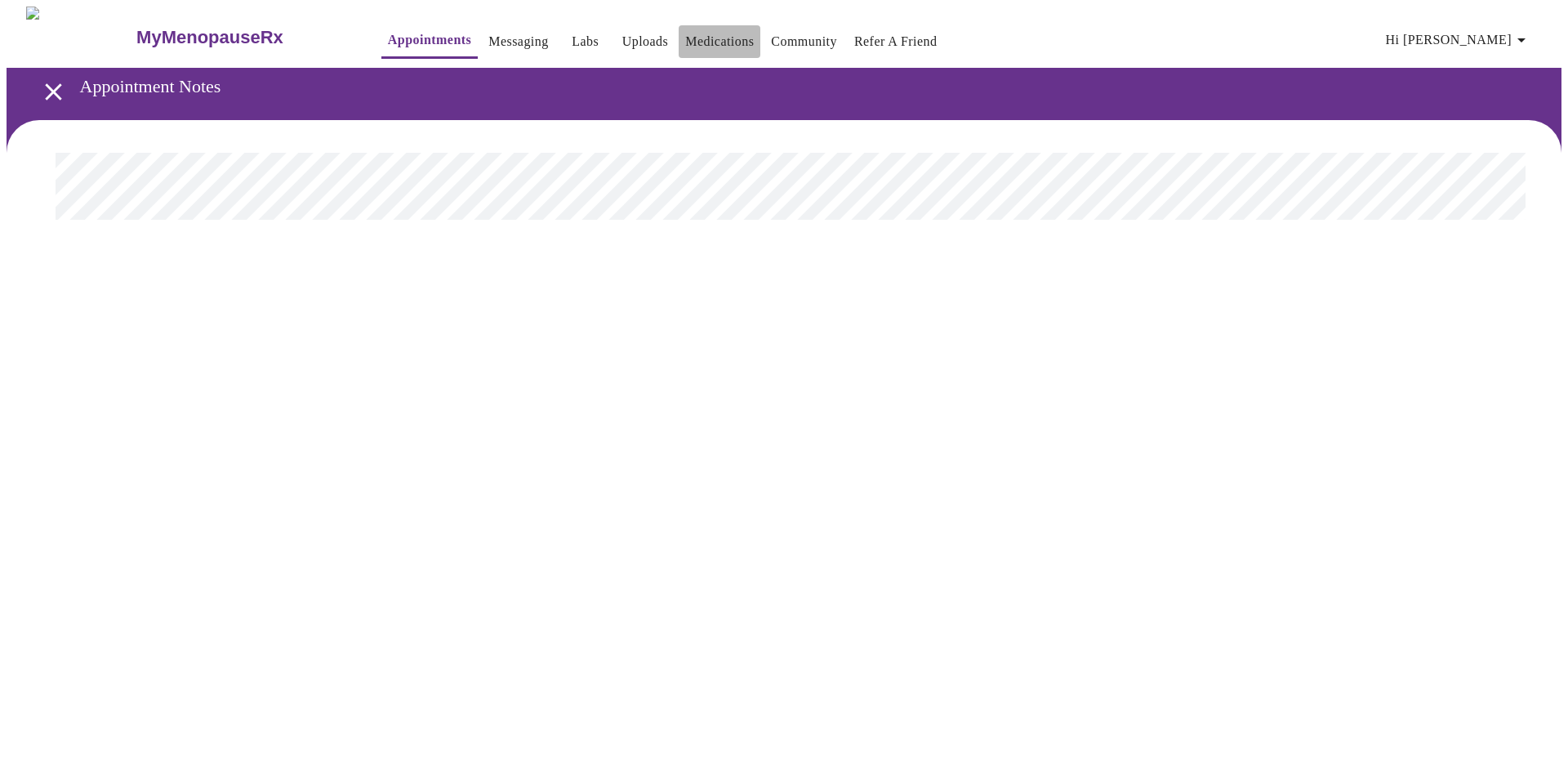
click at [686, 38] on link "Medications" at bounding box center [719, 42] width 69 height 23
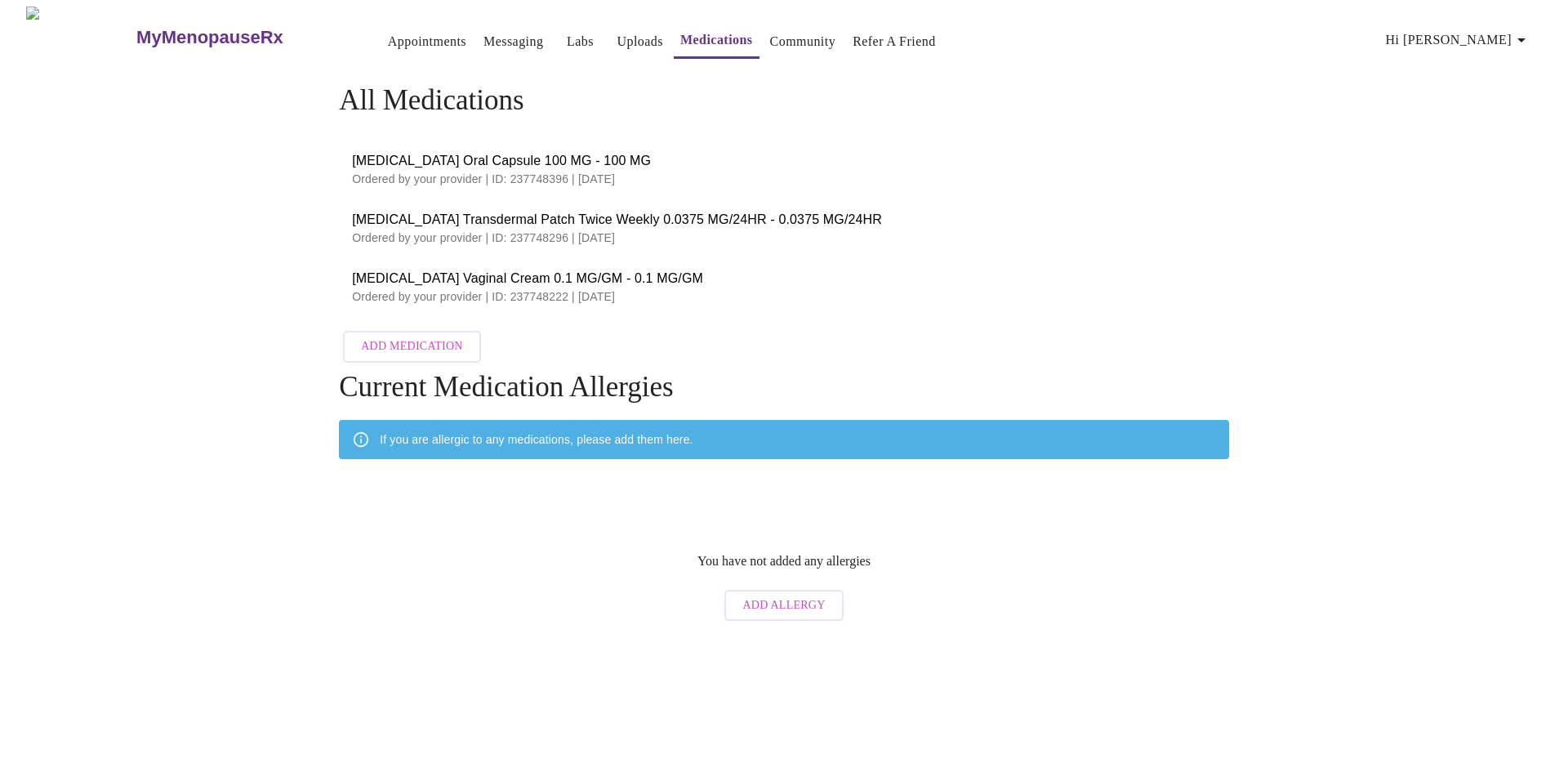
click at [414, 281] on span "[MEDICAL_DATA] Vaginal Cream 0.1 MG/GM - 0.1 MG/GM" at bounding box center [784, 279] width 865 height 20
click at [152, 37] on h3 "MyMenopauseRx" at bounding box center [209, 37] width 147 height 21
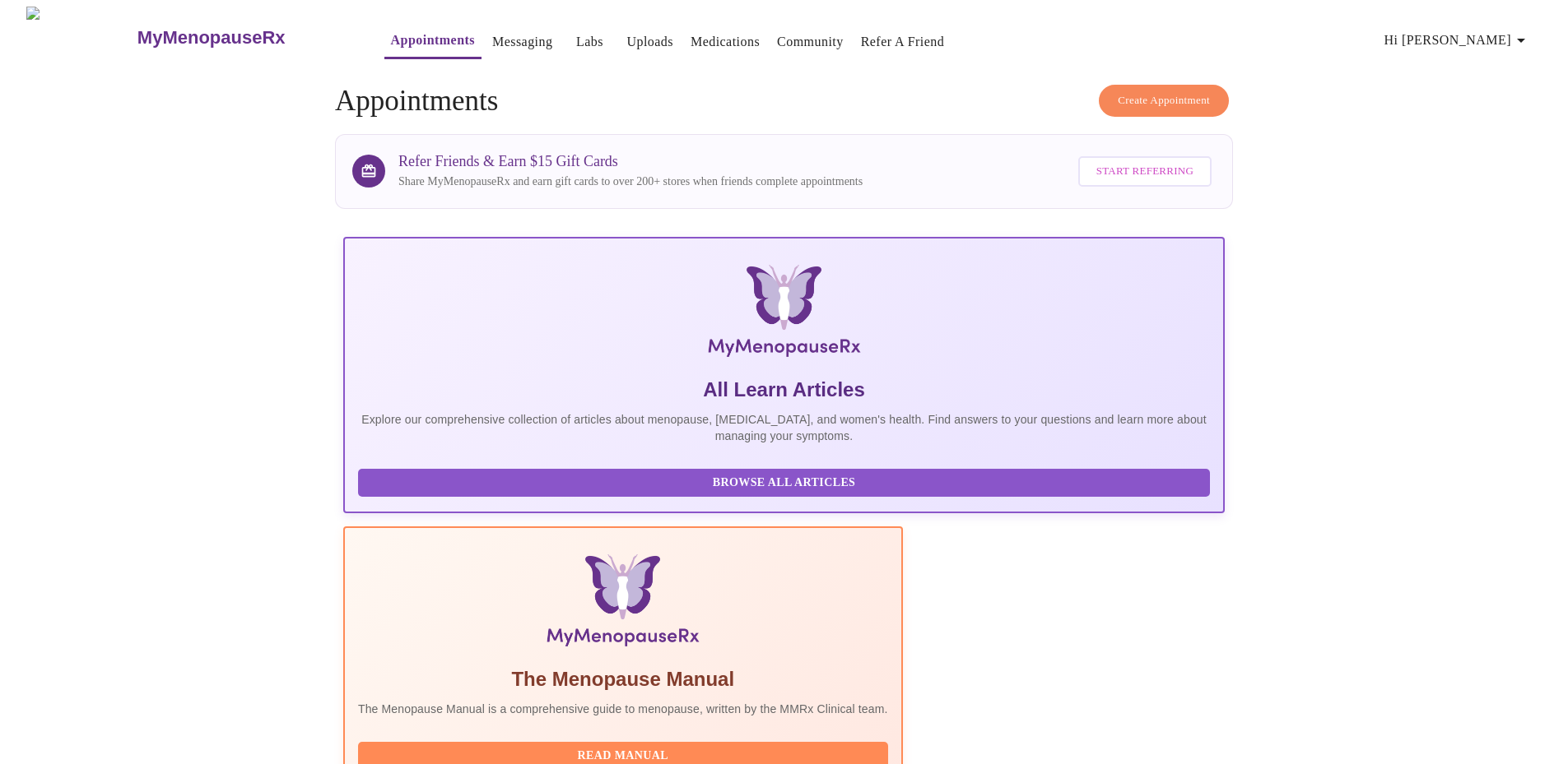
click at [1522, 39] on icon "button" at bounding box center [1520, 40] width 20 height 20
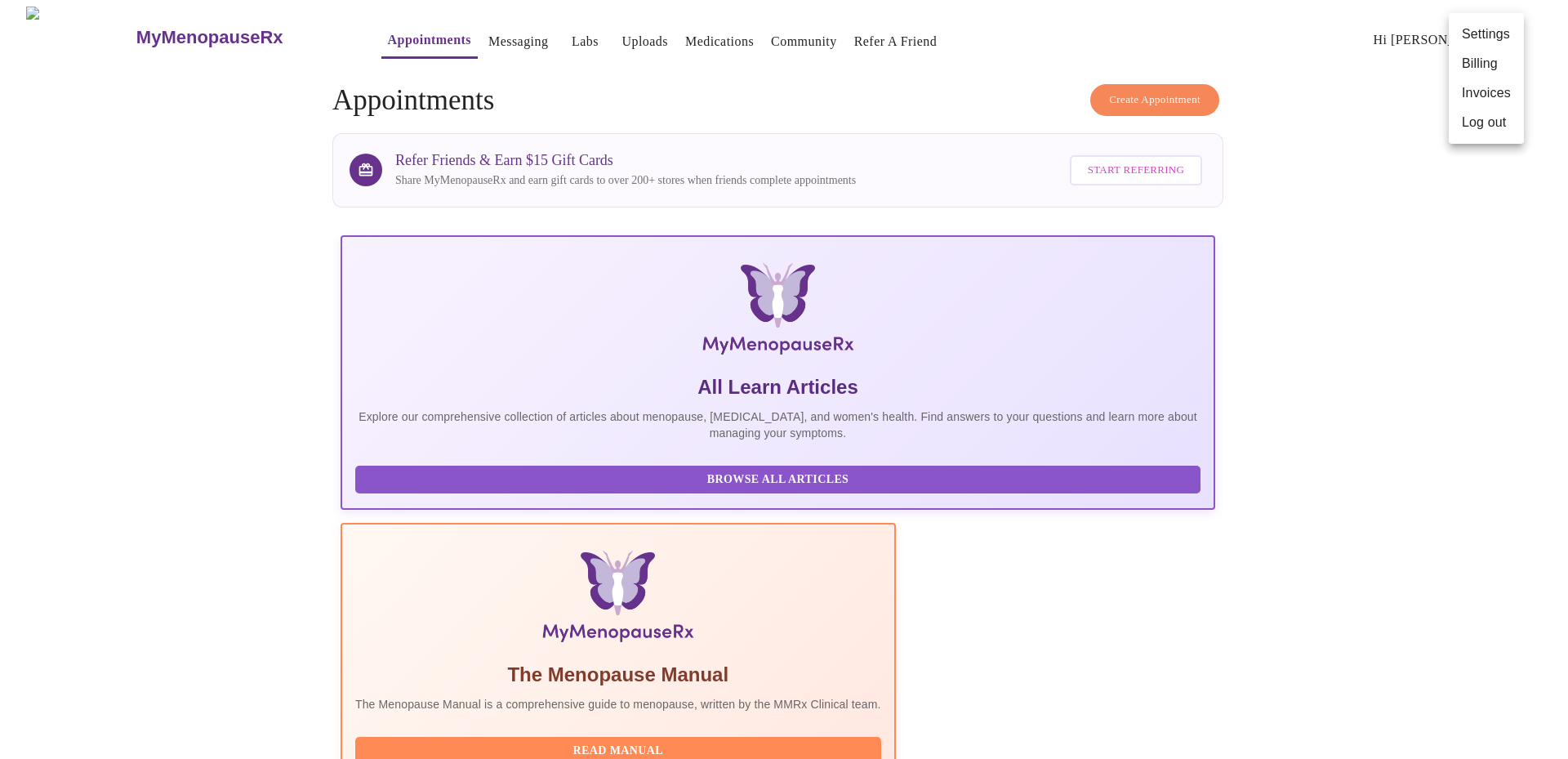
click at [1388, 79] on div at bounding box center [784, 380] width 1568 height 759
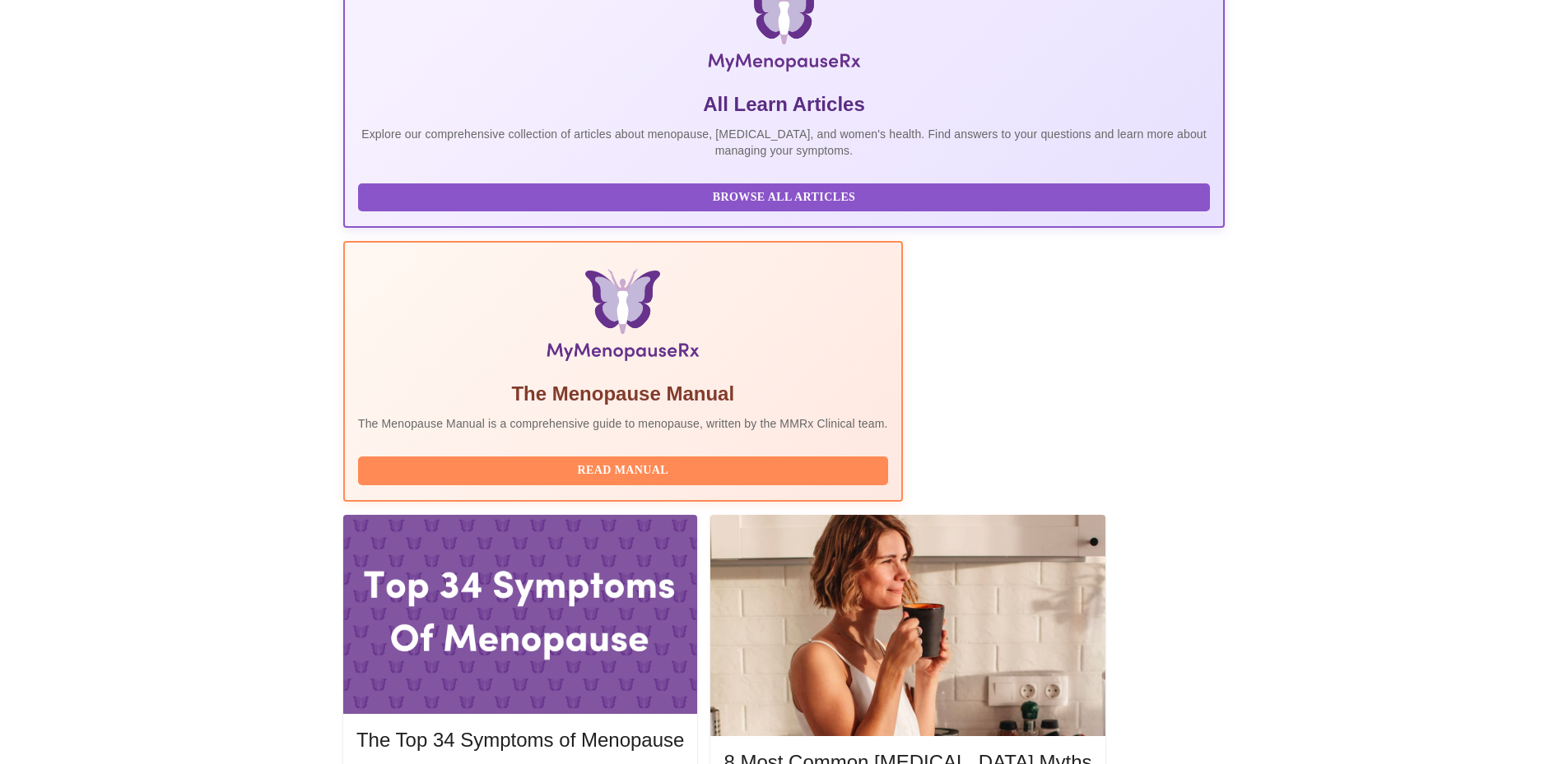
scroll to position [323, 0]
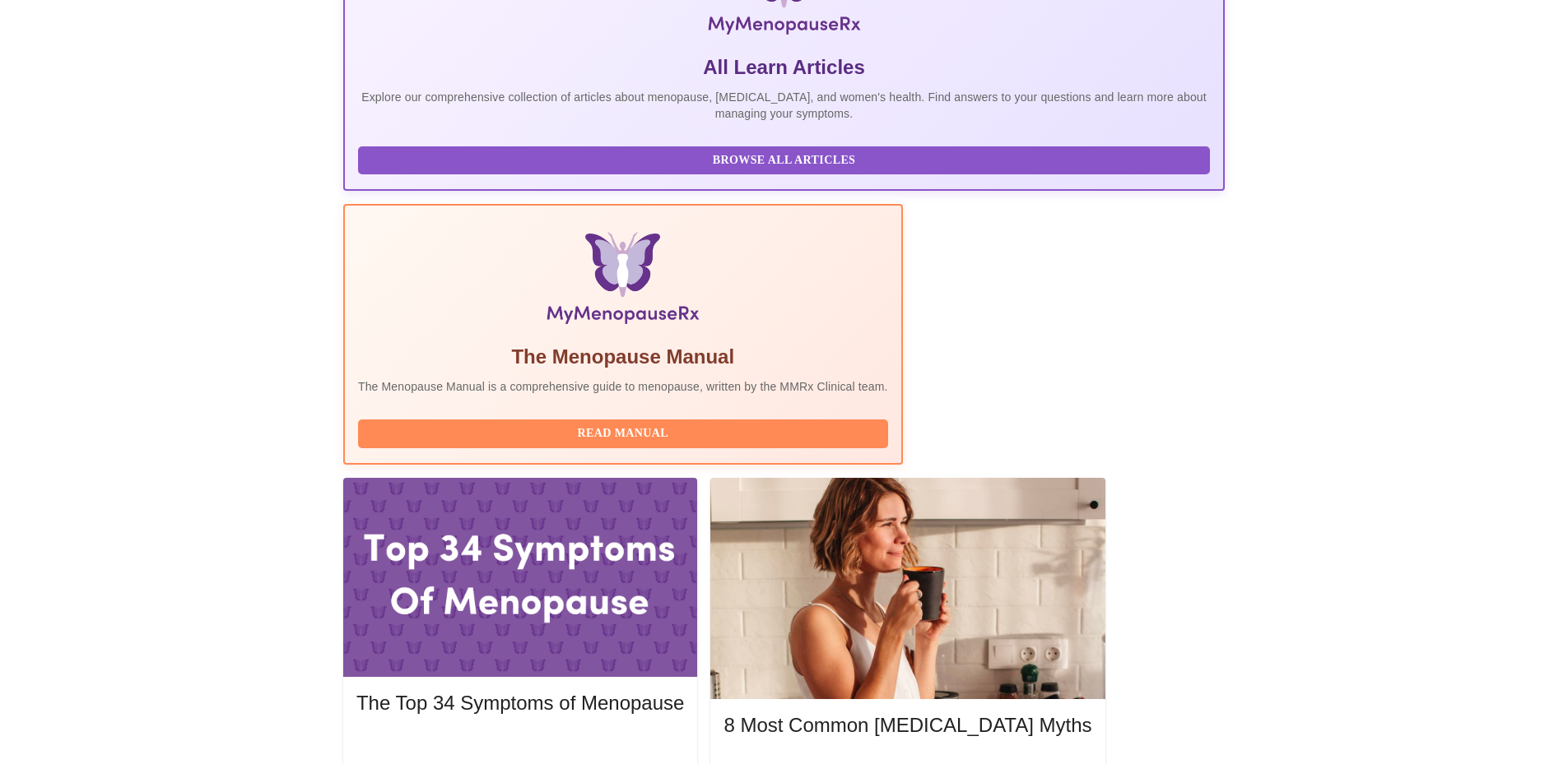
drag, startPoint x: 705, startPoint y: 347, endPoint x: 459, endPoint y: 348, distance: 246.0
drag, startPoint x: 459, startPoint y: 348, endPoint x: 468, endPoint y: 348, distance: 9.0
copy h3 "[PERSON_NAME] WHNP-BC, FNP-C"
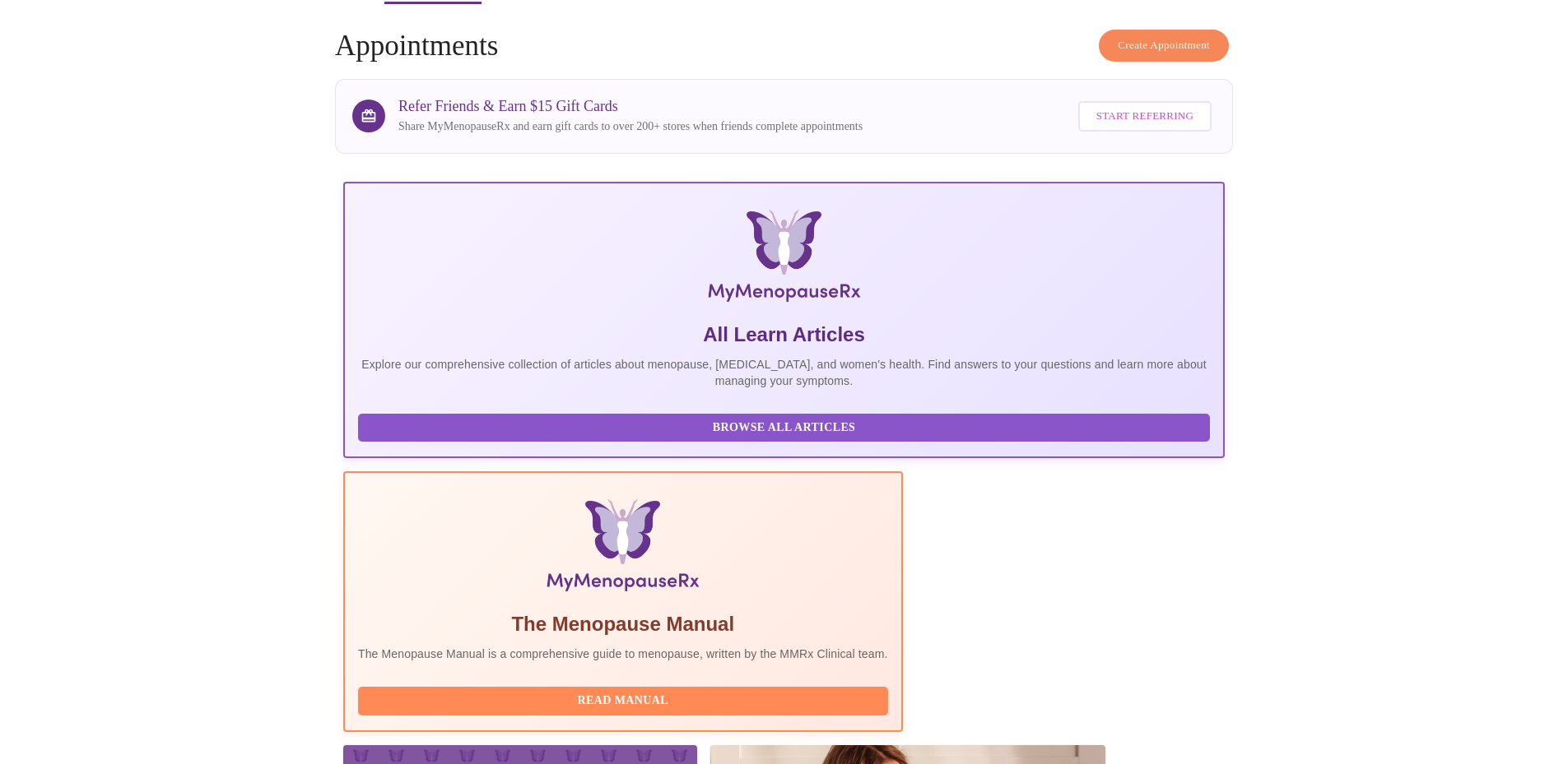
scroll to position [0, 0]
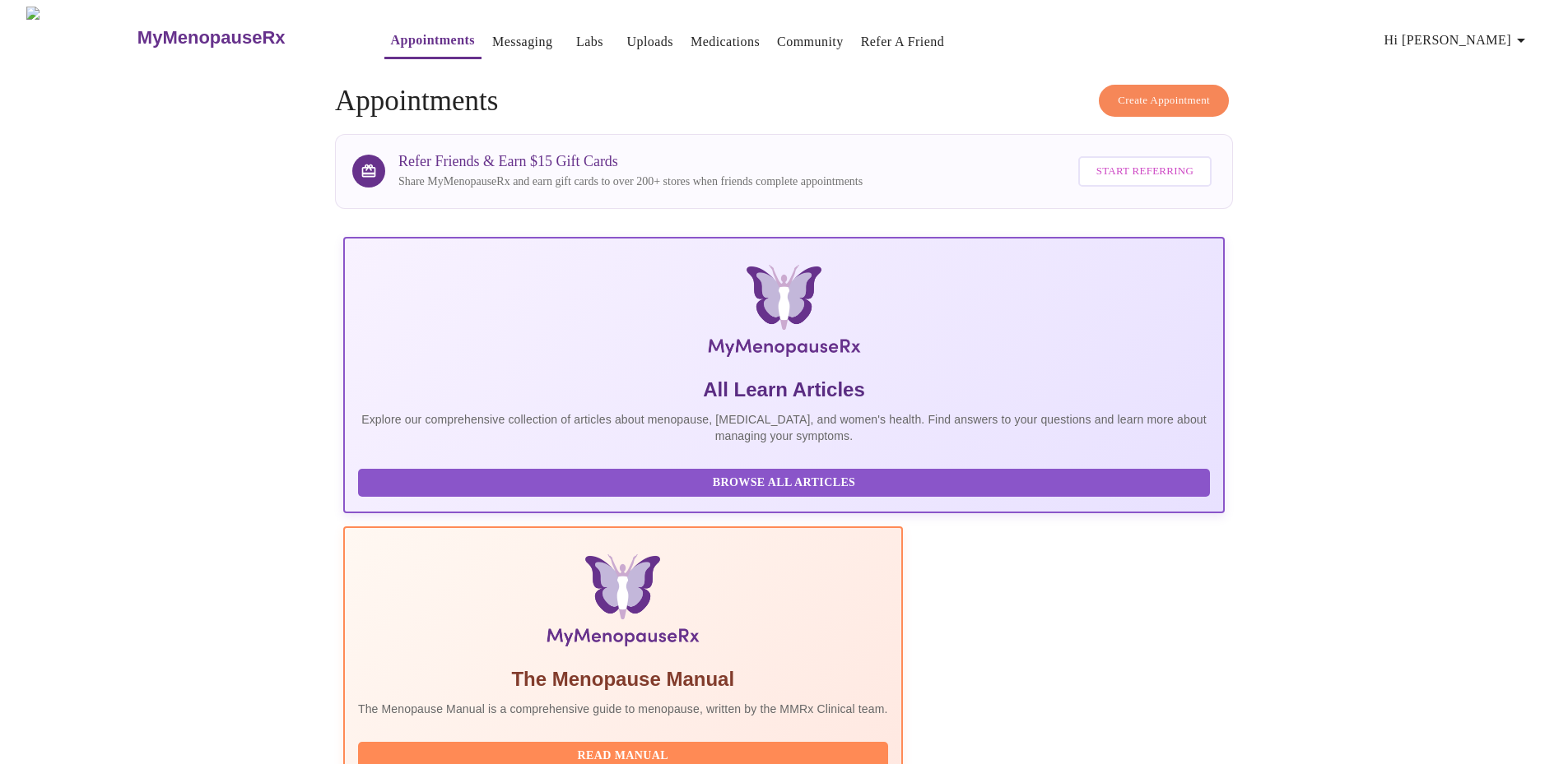
click at [492, 41] on link "Messaging" at bounding box center [522, 42] width 60 height 23
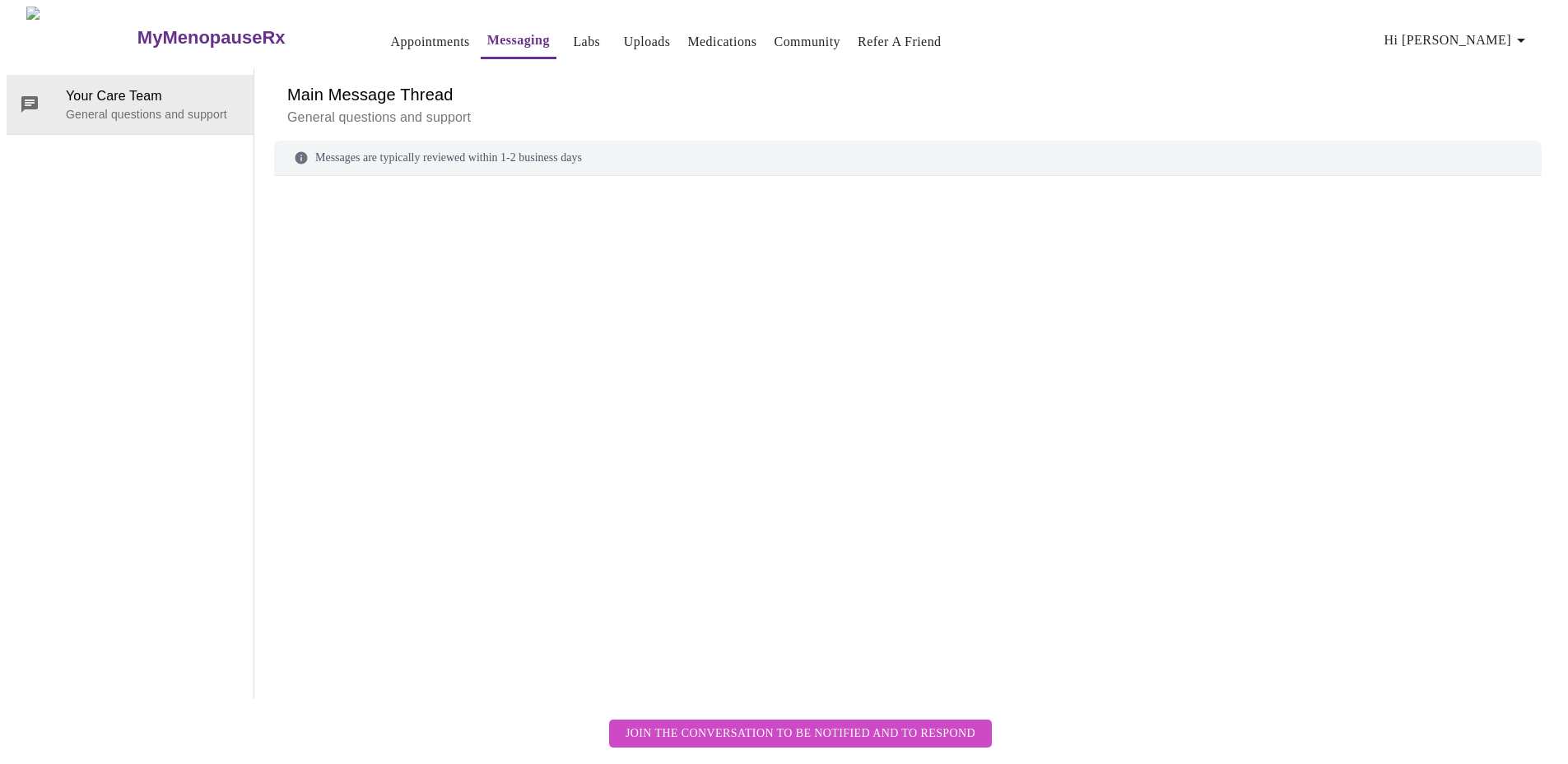
scroll to position [62, 0]
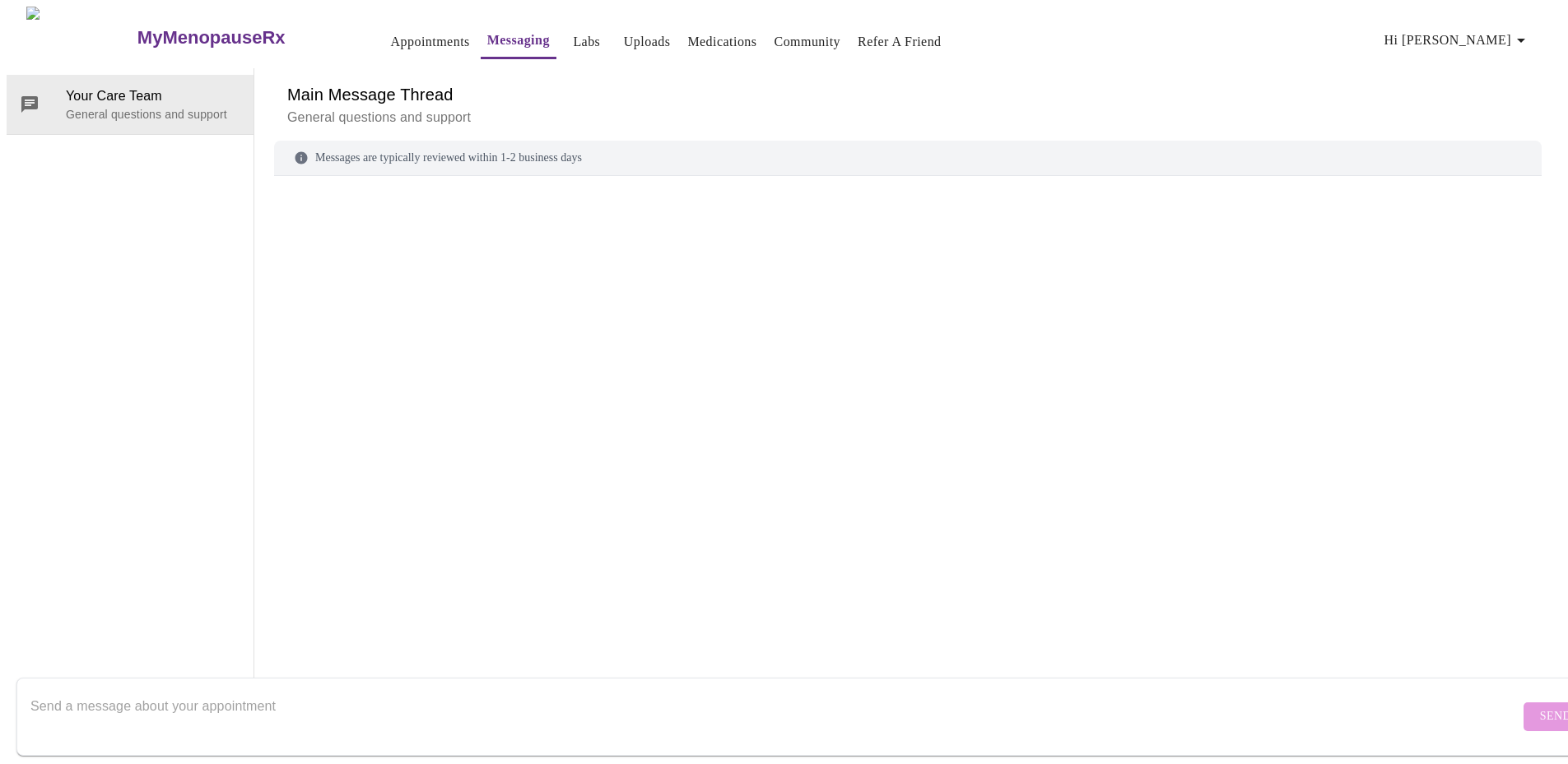
click at [235, 690] on textarea "Send a message about your appointment" at bounding box center [775, 716] width 1489 height 53
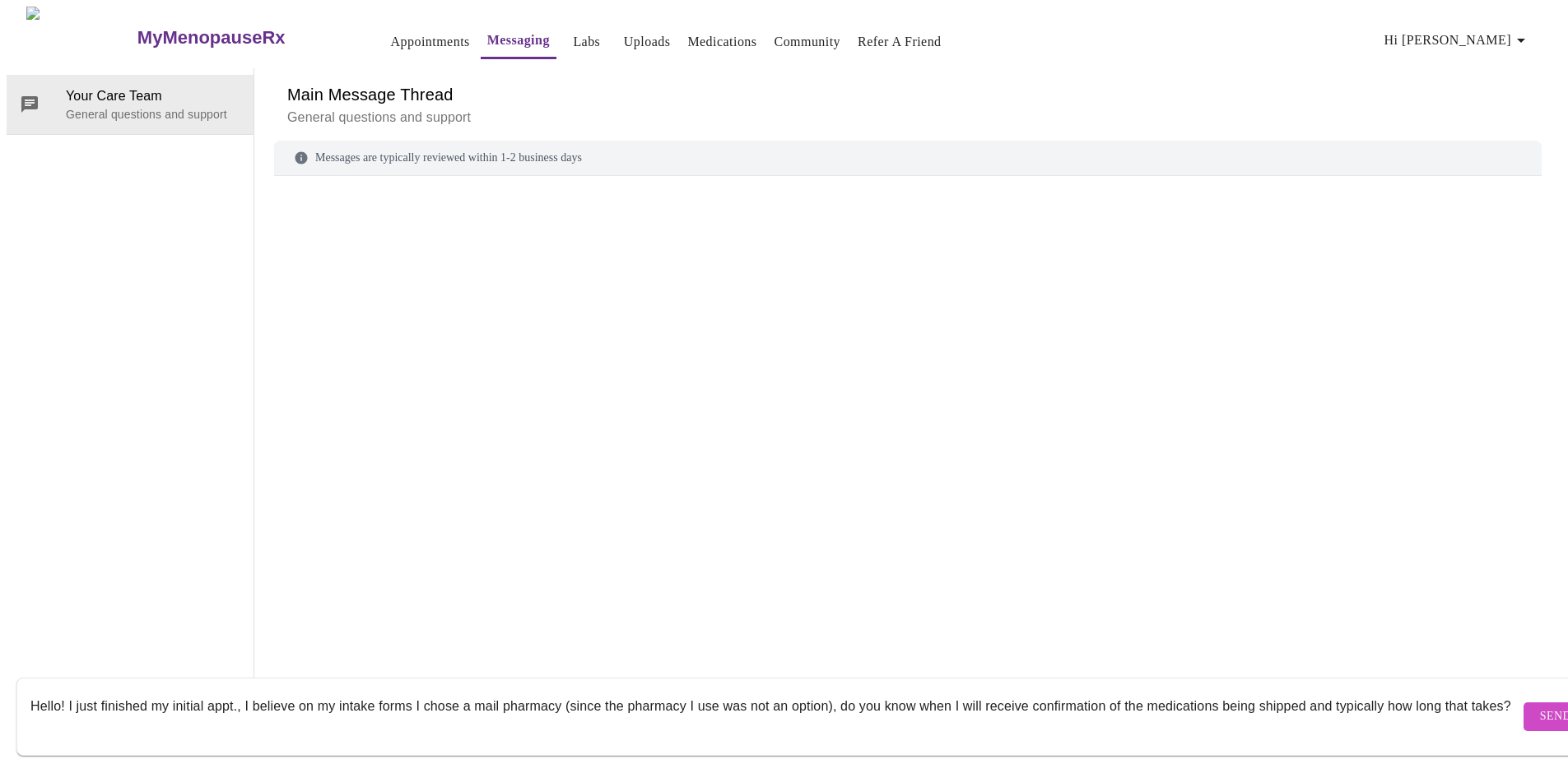
type textarea "Hello! I just finished my initial appt., I believe on my intake forms I chose a…"
click at [1539, 707] on span "Send" at bounding box center [1555, 716] width 31 height 21
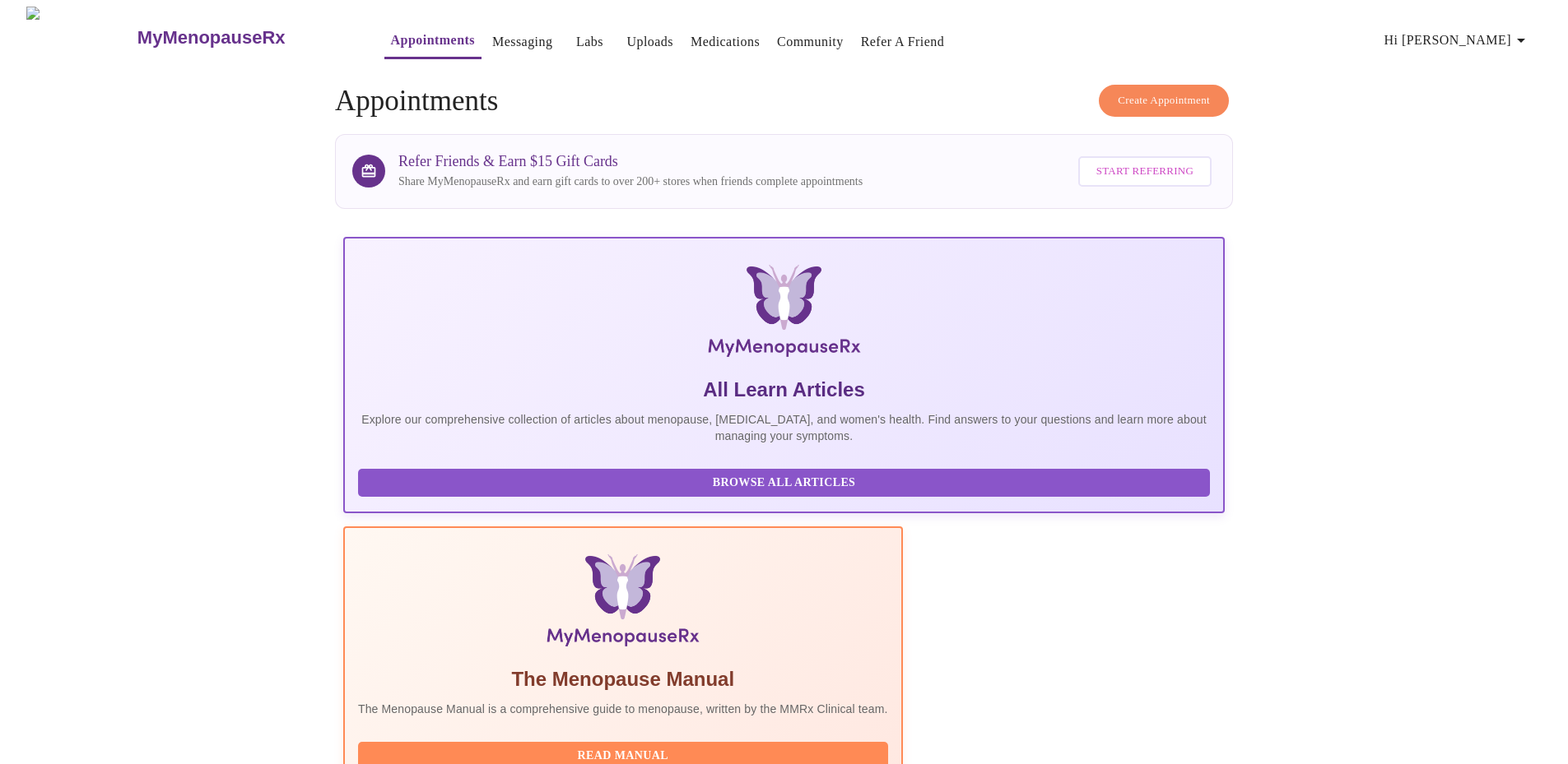
click at [710, 38] on link "Medications" at bounding box center [725, 42] width 69 height 23
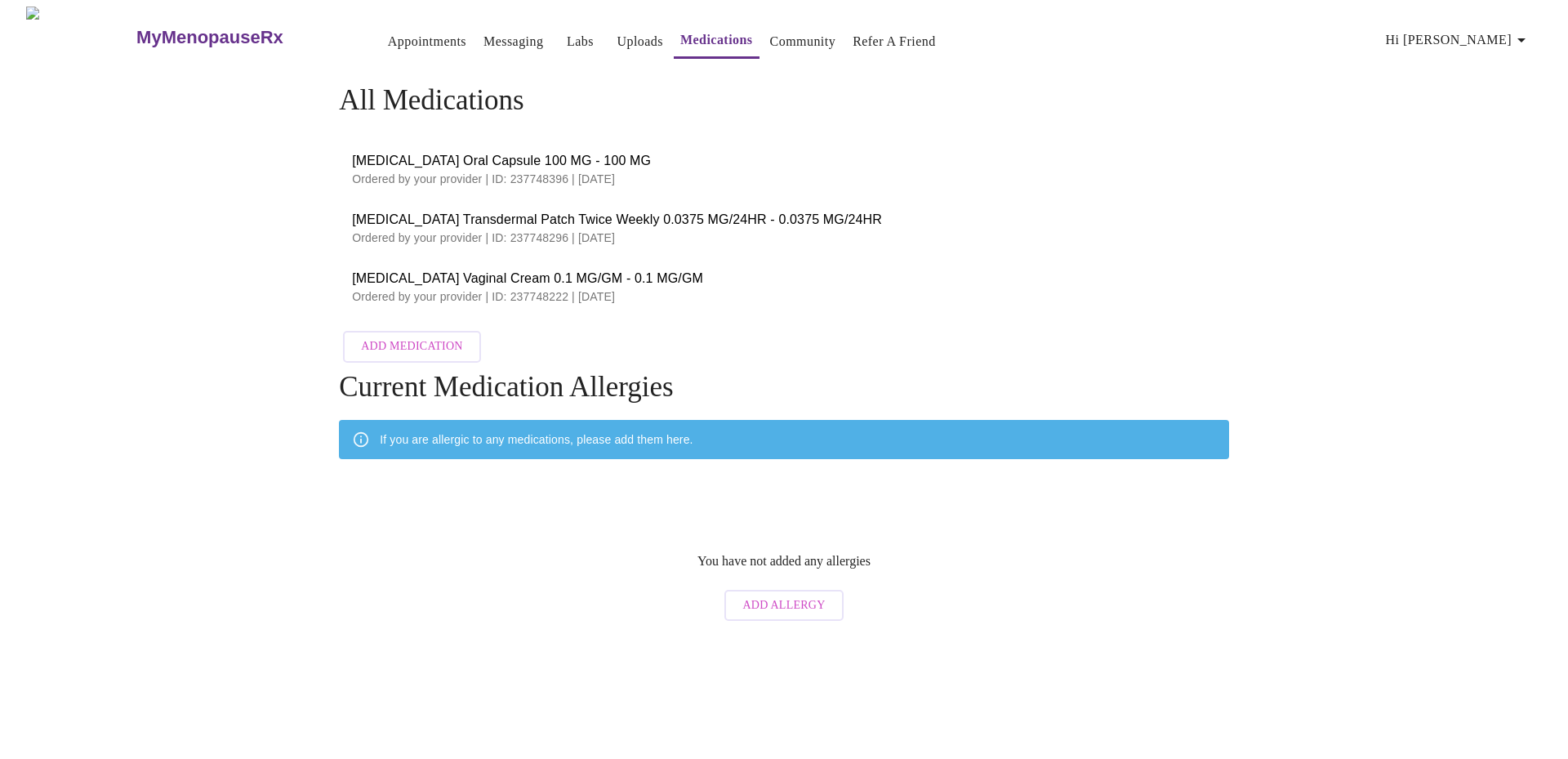
click at [483, 33] on link "Messaging" at bounding box center [513, 42] width 60 height 23
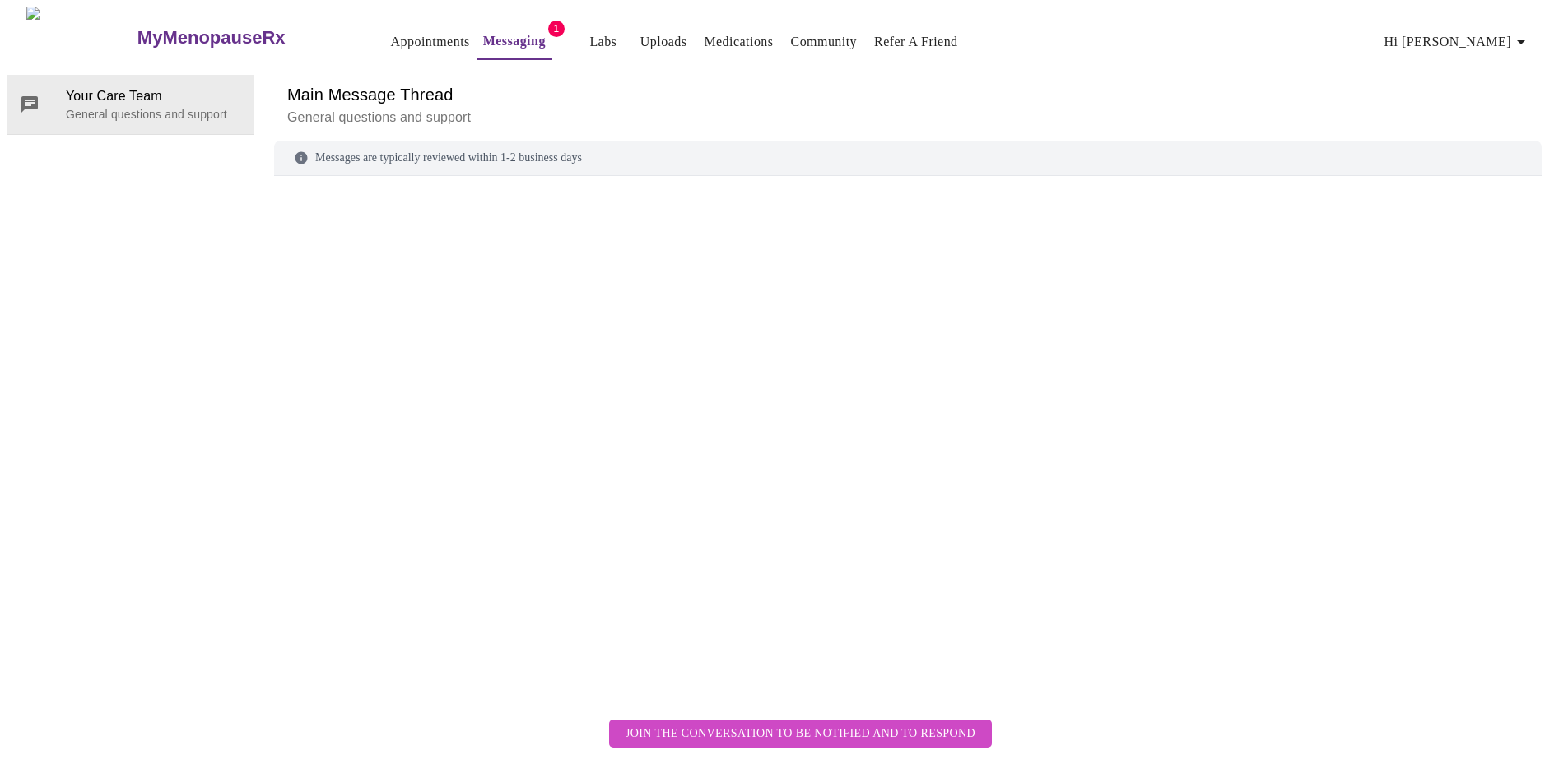
scroll to position [62, 0]
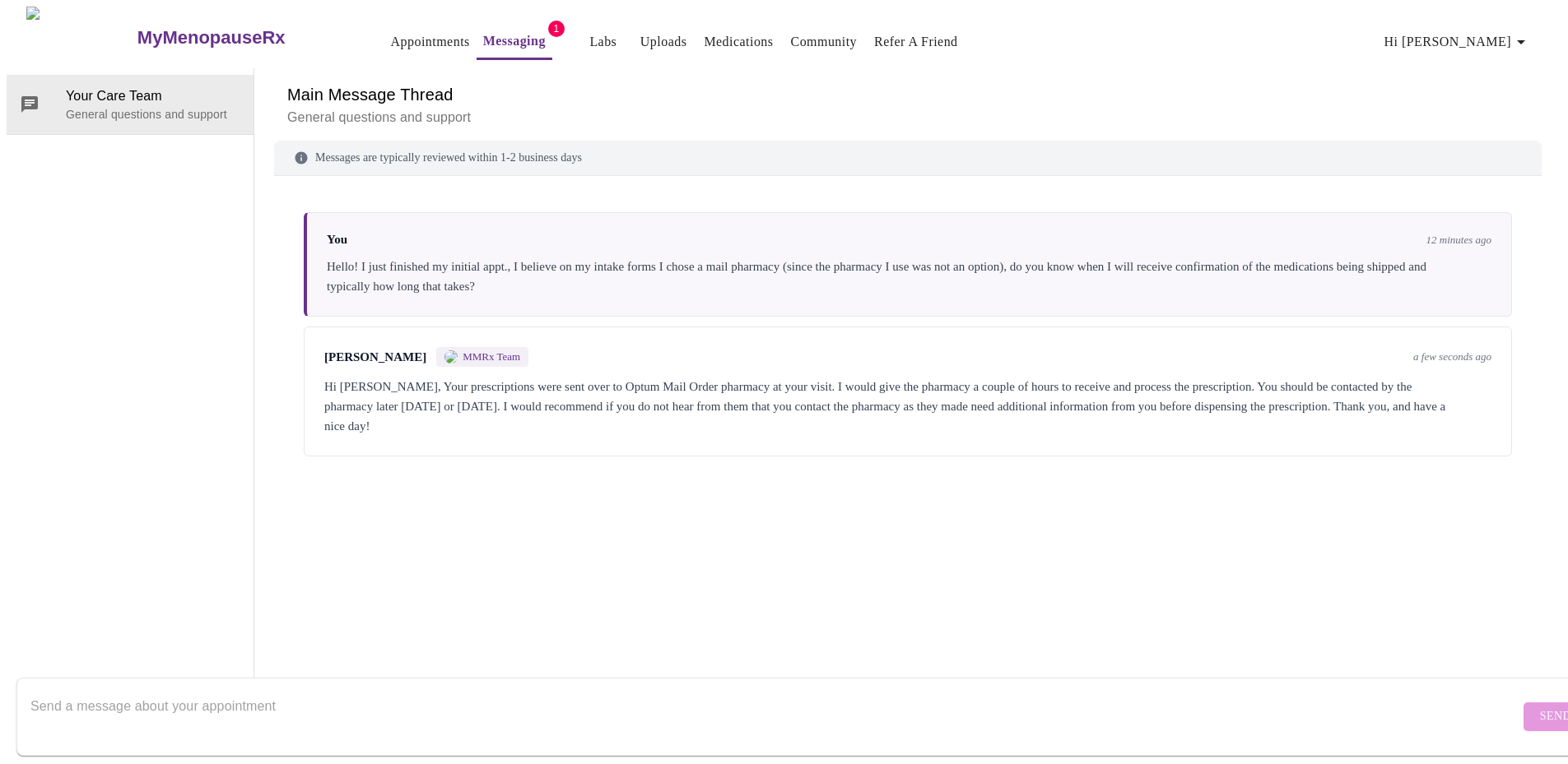
click at [979, 694] on textarea "Send a message about your appointment" at bounding box center [775, 716] width 1489 height 53
click at [971, 690] on textarea "Yes ma'am, thank you! I also uploaded my bloodwork under uploads but the only o…" at bounding box center [775, 716] width 1489 height 53
click at [283, 690] on textarea "Yes ma'am, thank you! I also uploaded my bloodwork under uploads but the only o…" at bounding box center [775, 716] width 1489 height 53
type textarea "Yes ma'am, thank you! I also uploaded my bloodwork under uploads but the only o…"
click at [1539, 707] on span "Send" at bounding box center [1555, 716] width 31 height 21
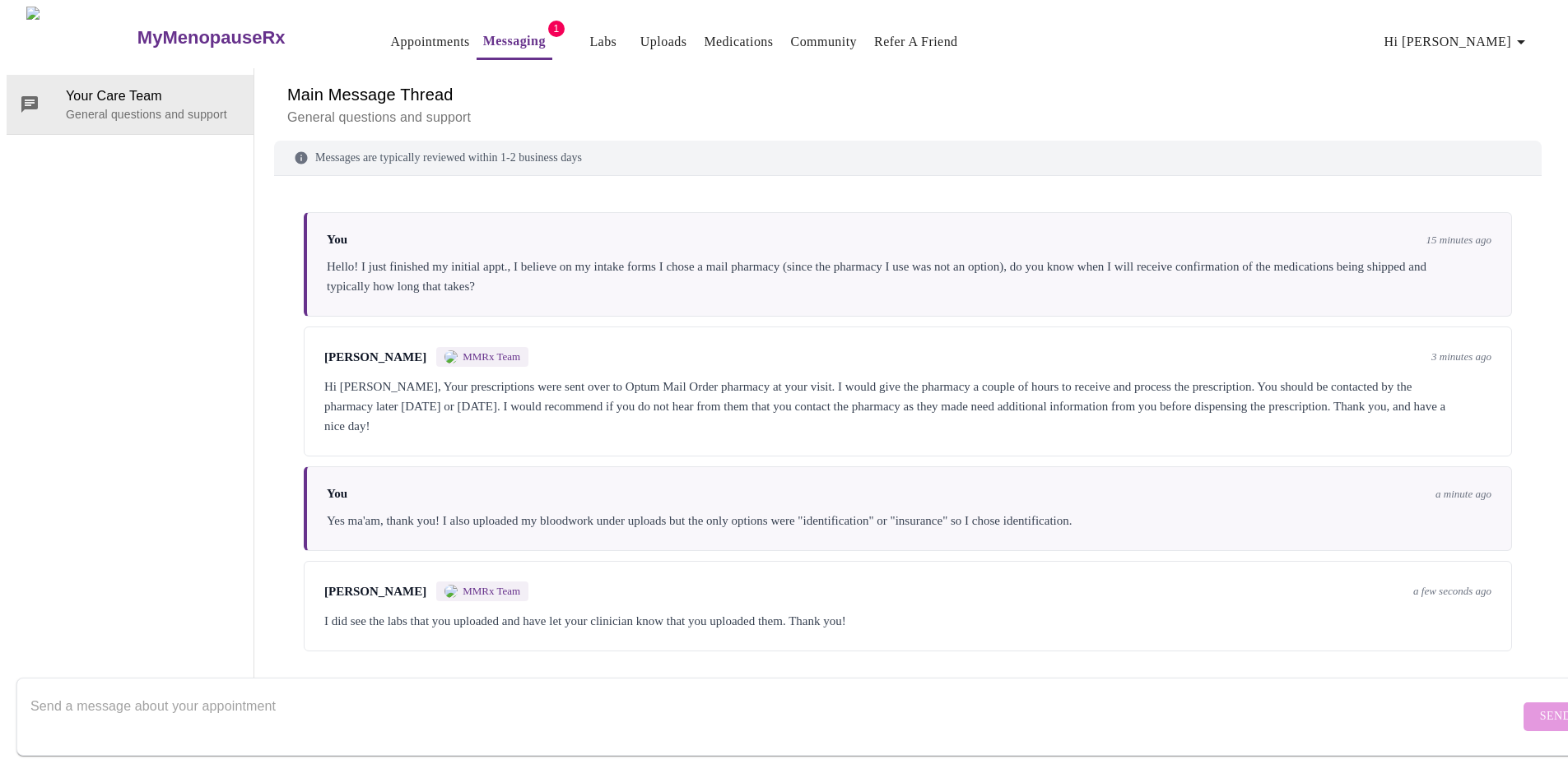
click at [1259, 702] on textarea "Send a message about your appointment" at bounding box center [775, 716] width 1489 height 53
type textarea "Thank you so much, I appreciate your prompt response."
click at [1539, 707] on span "Send" at bounding box center [1555, 716] width 31 height 21
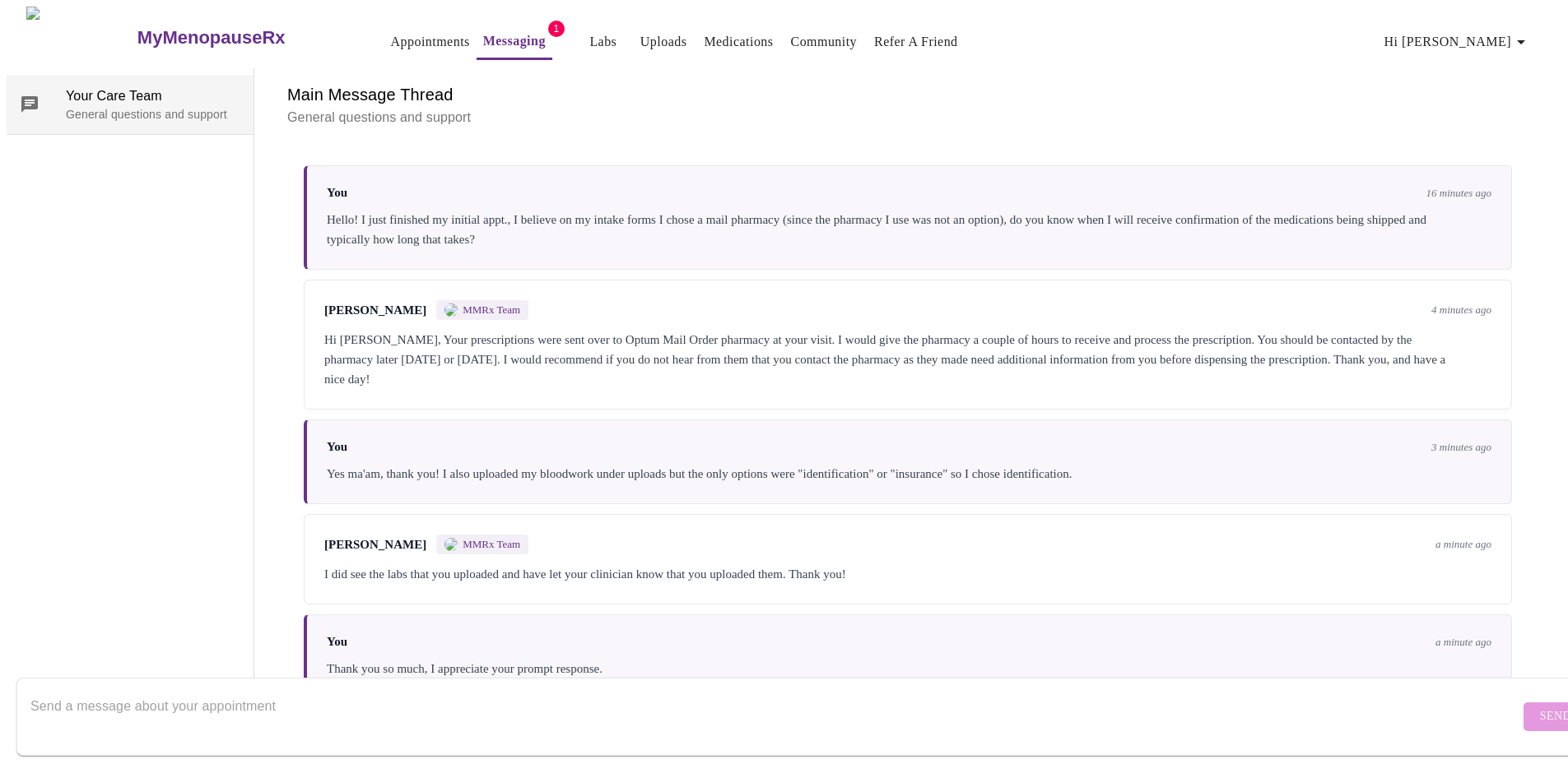
scroll to position [69, 0]
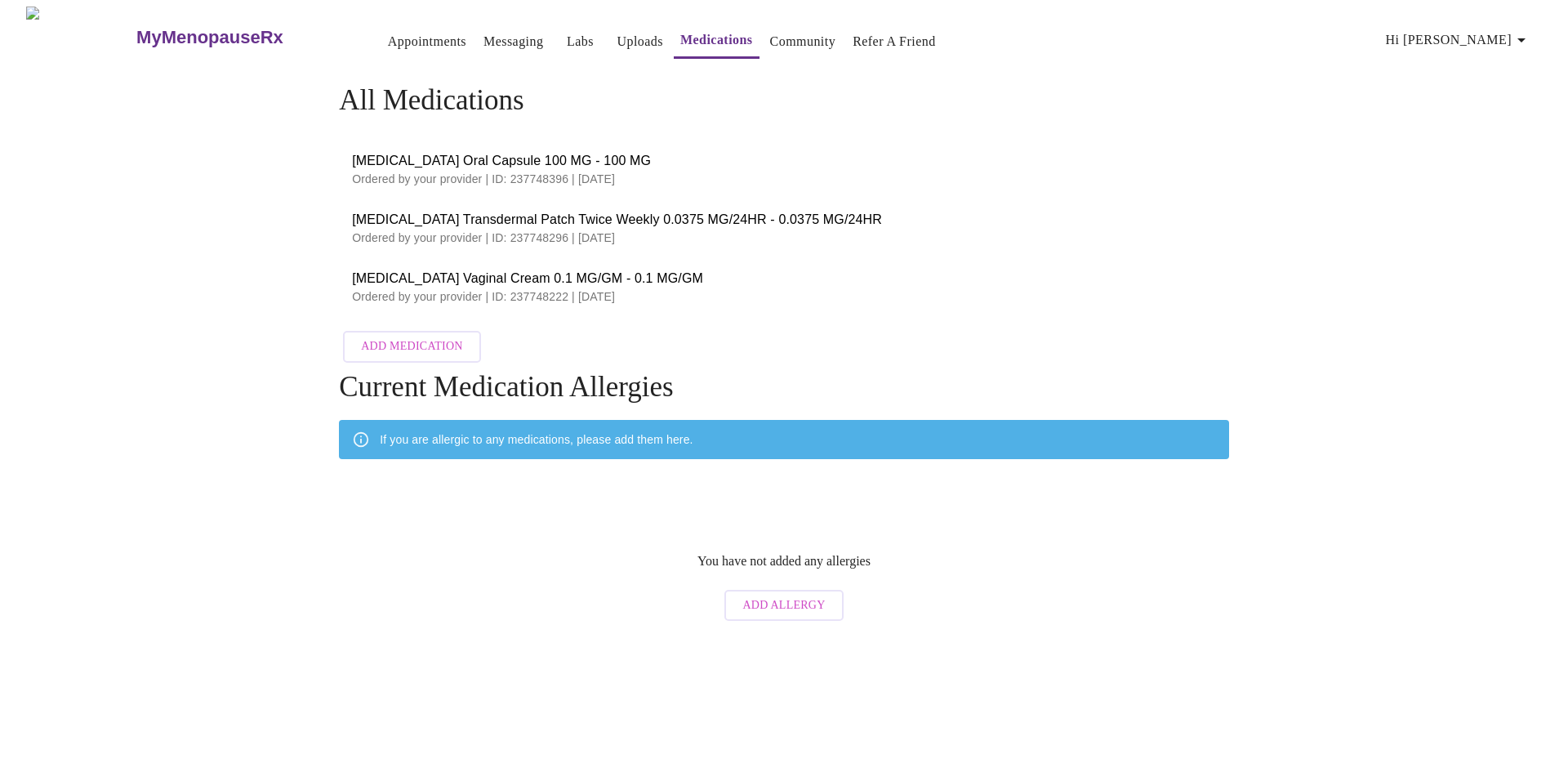
click at [617, 40] on link "Uploads" at bounding box center [640, 42] width 46 height 23
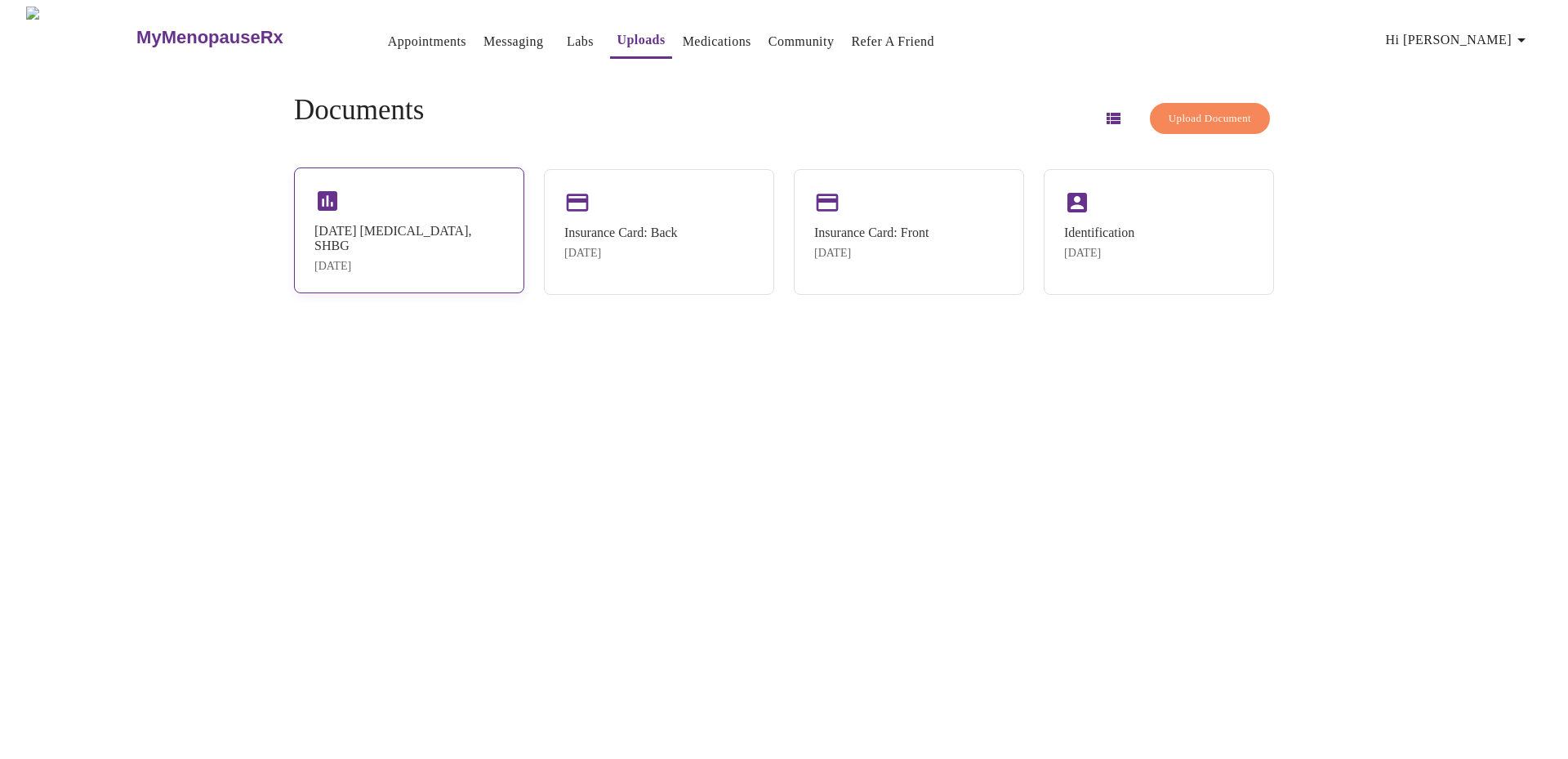
click at [453, 198] on div "3/31/25 Testosterone, SHBG Sep 3, 2025" at bounding box center [409, 230] width 231 height 126
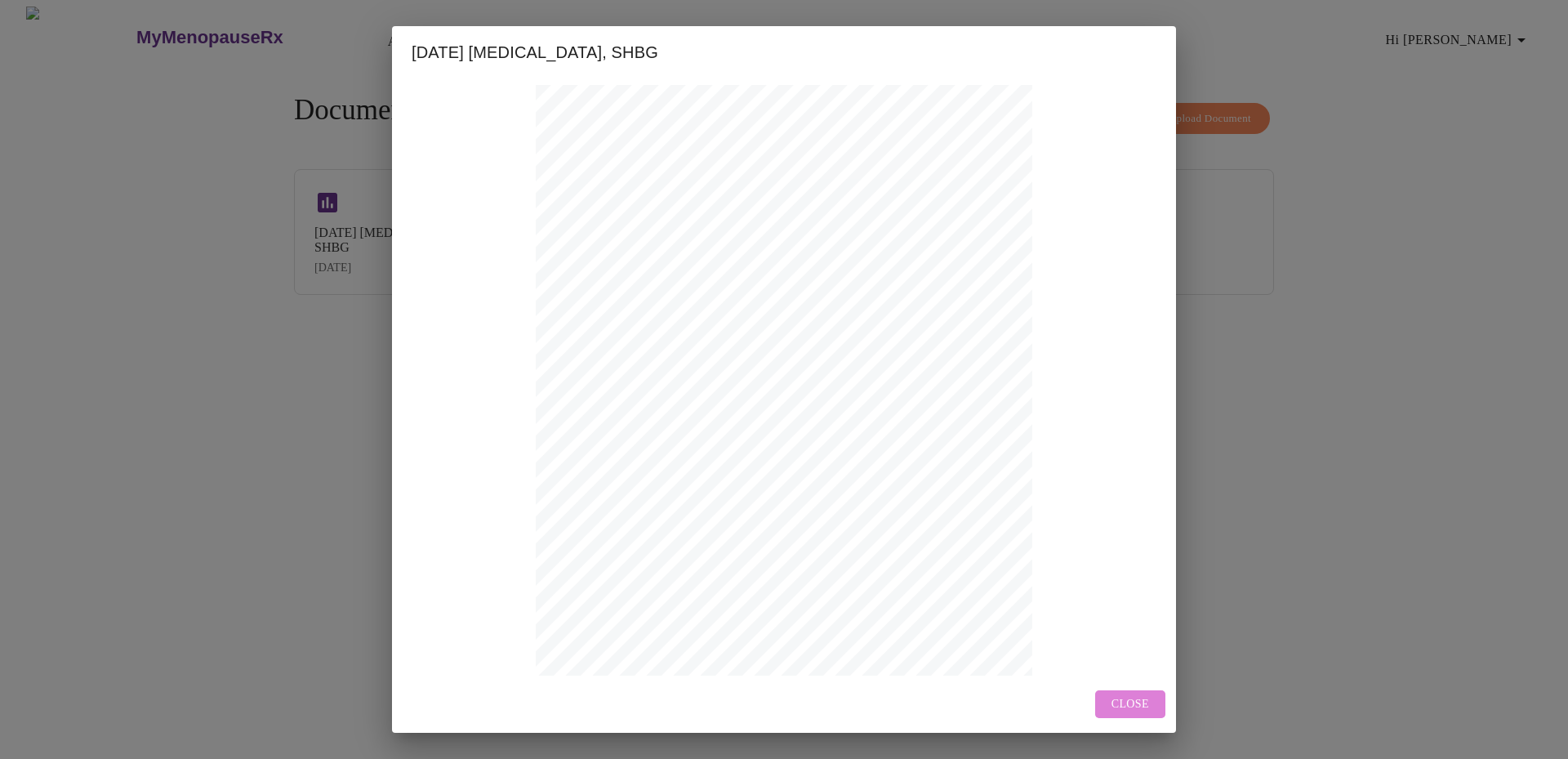
click at [1125, 702] on span "Close" at bounding box center [1131, 705] width 37 height 20
